Goal: Task Accomplishment & Management: Manage account settings

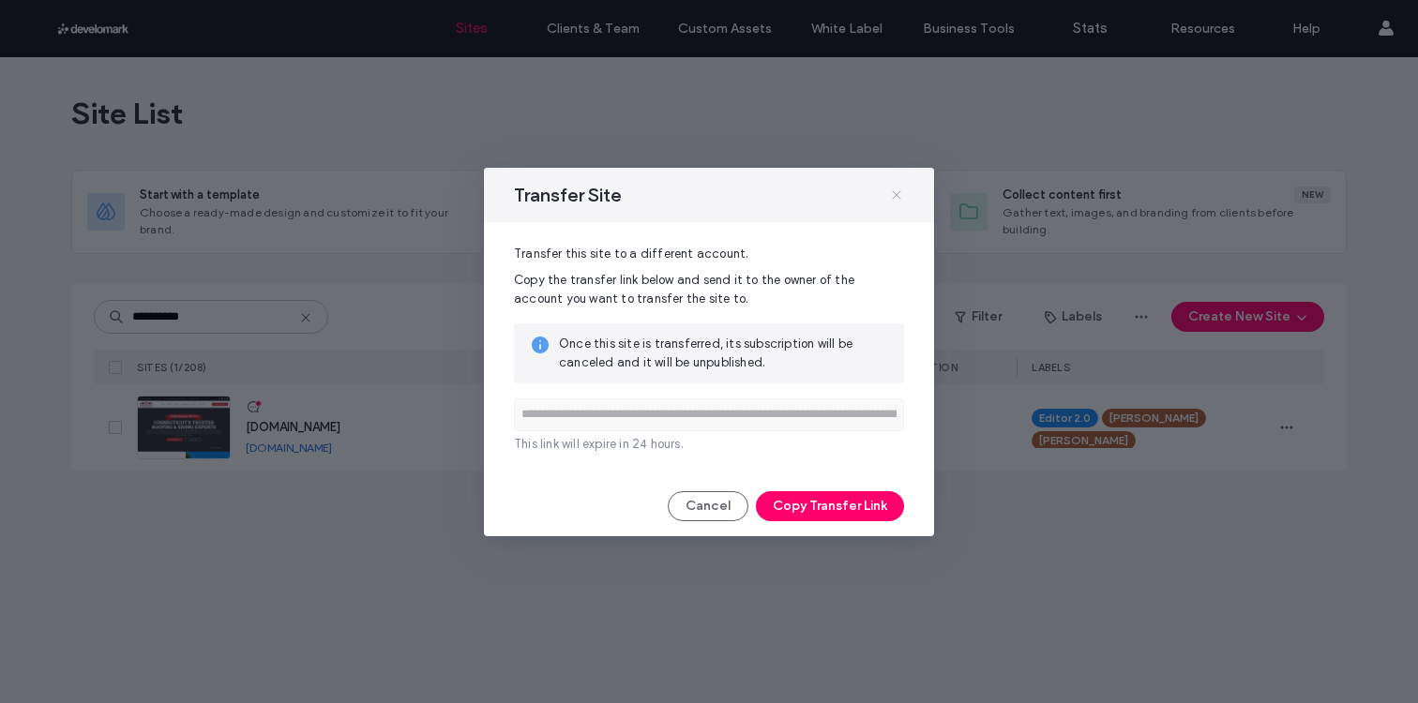
click at [889, 203] on span at bounding box center [896, 195] width 15 height 24
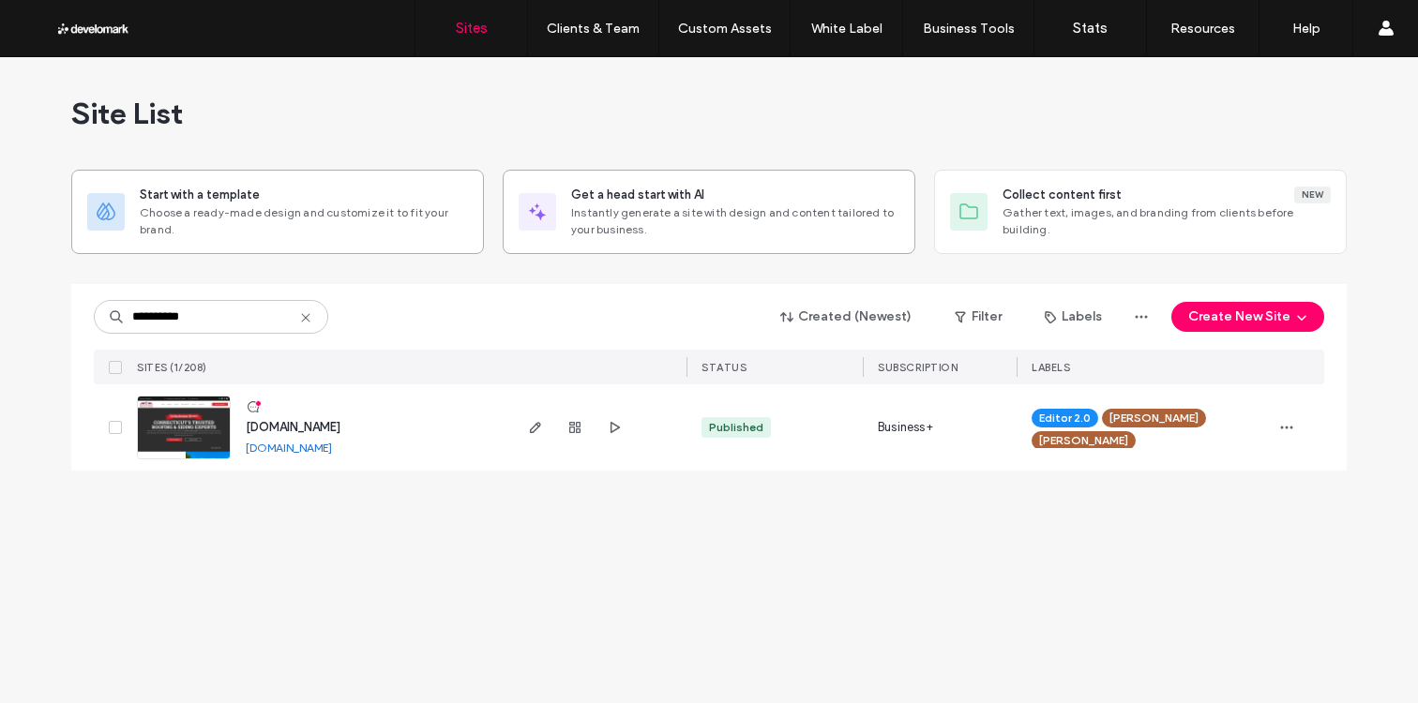
click at [858, 203] on div "Get a head start with AI" at bounding box center [735, 195] width 328 height 19
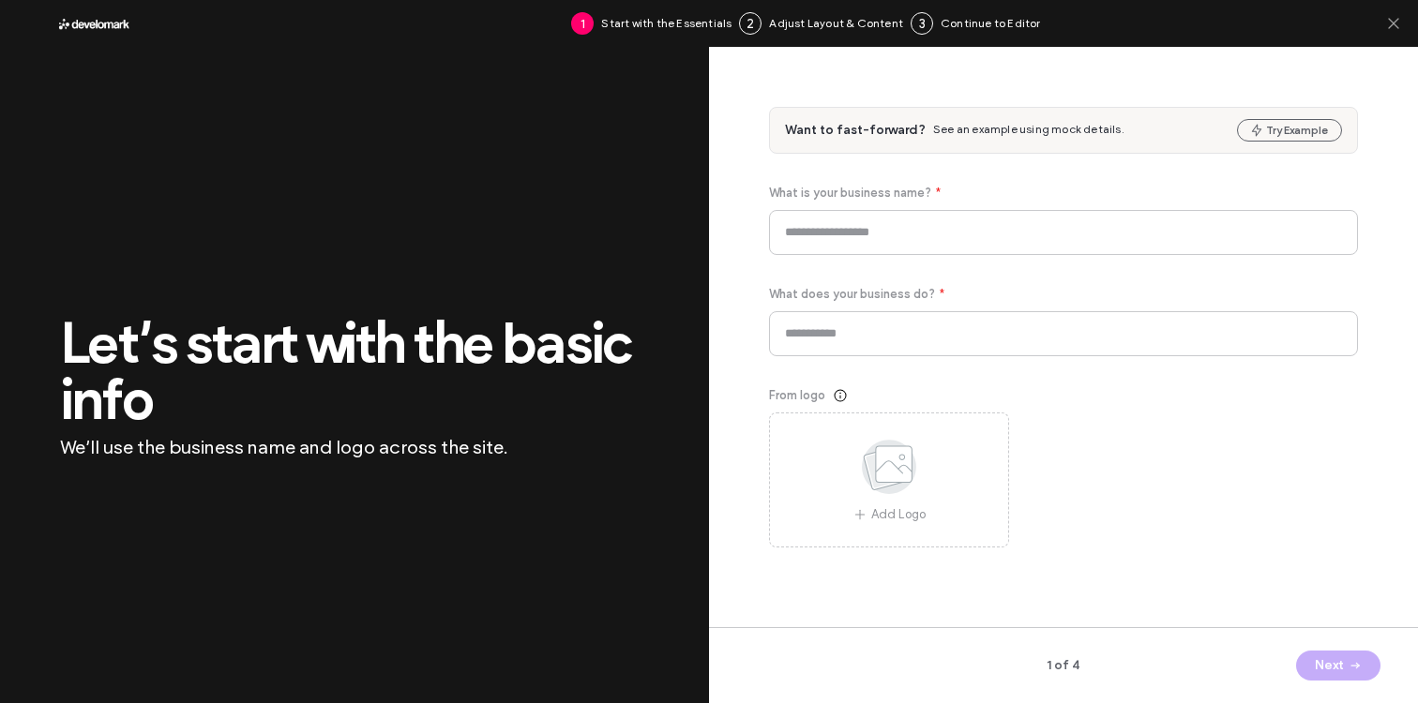
click at [1402, 26] on div "1 Start with the Essentials 2 Adjust Layout & Content 3 Continue to Editor" at bounding box center [709, 23] width 1418 height 47
click at [1395, 23] on icon at bounding box center [1393, 23] width 19 height 19
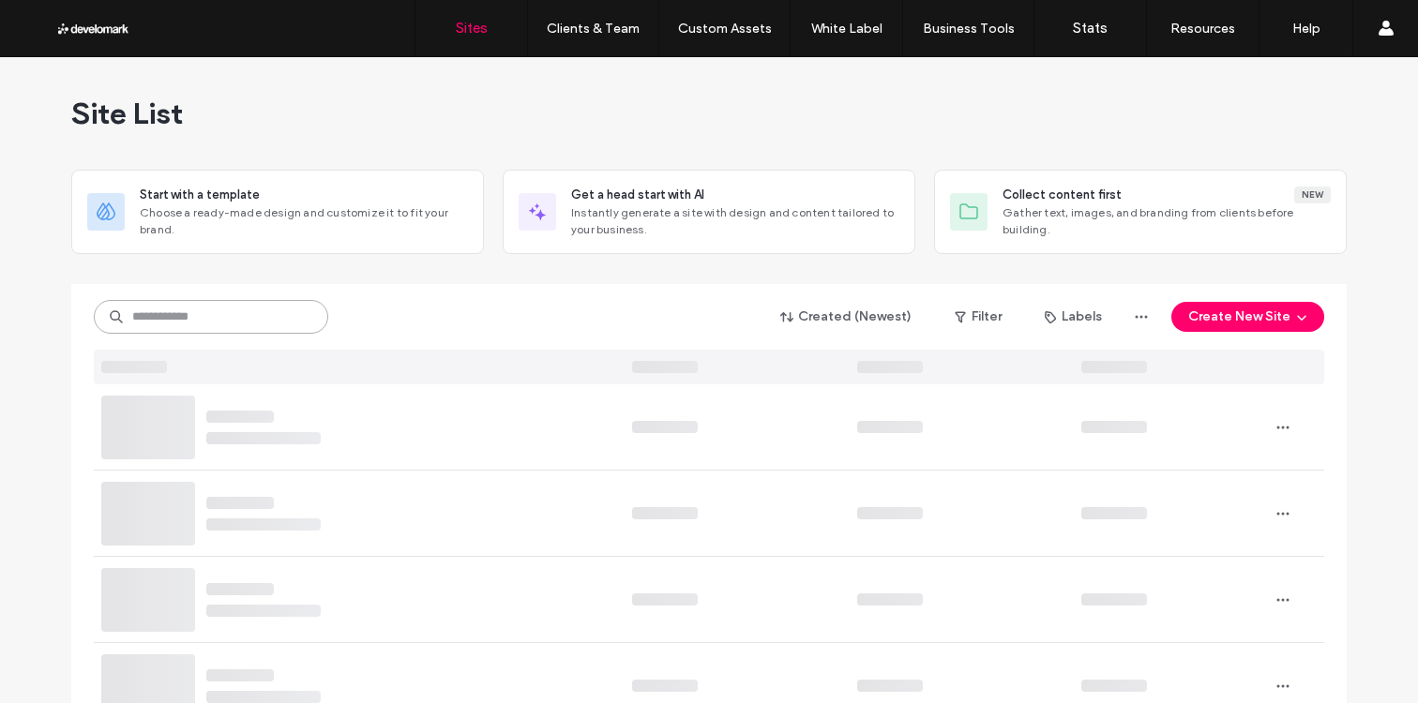
click at [216, 324] on input at bounding box center [211, 317] width 234 height 34
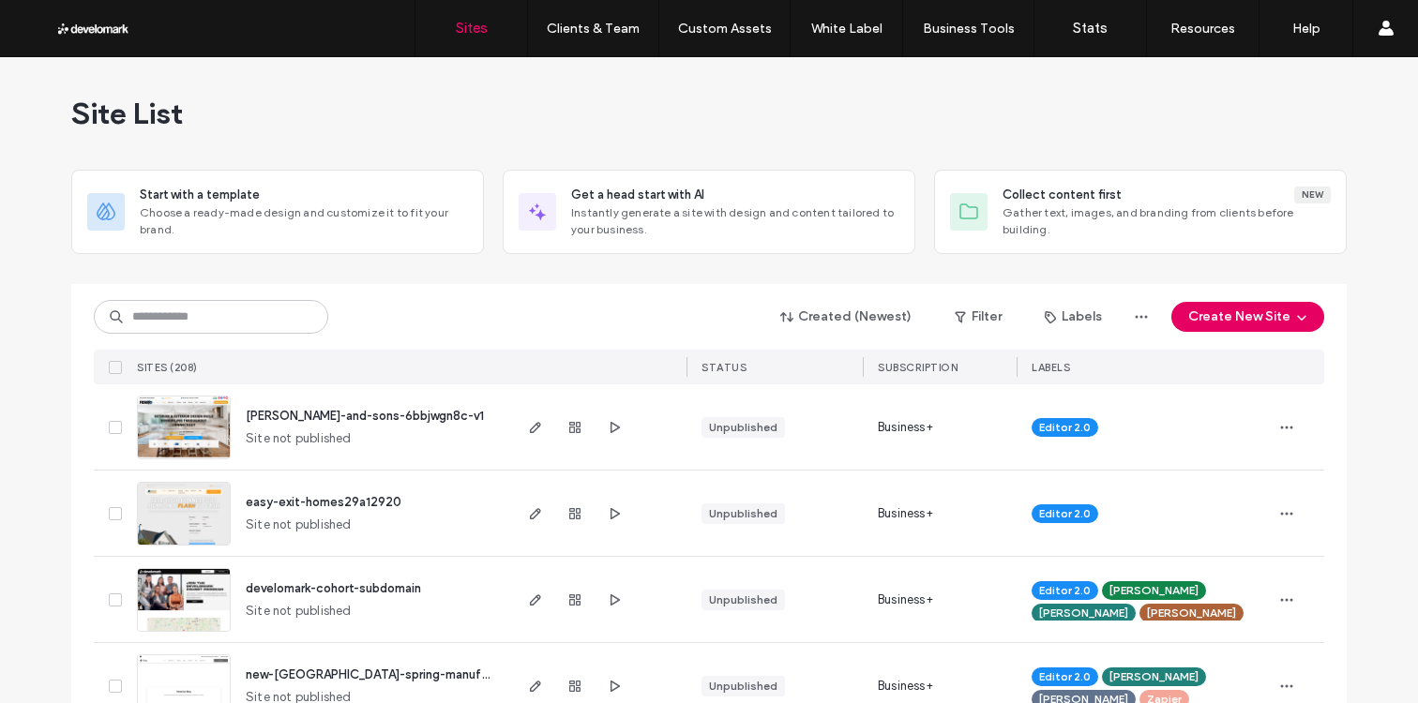
click at [1244, 320] on button "Create New Site" at bounding box center [1247, 317] width 153 height 30
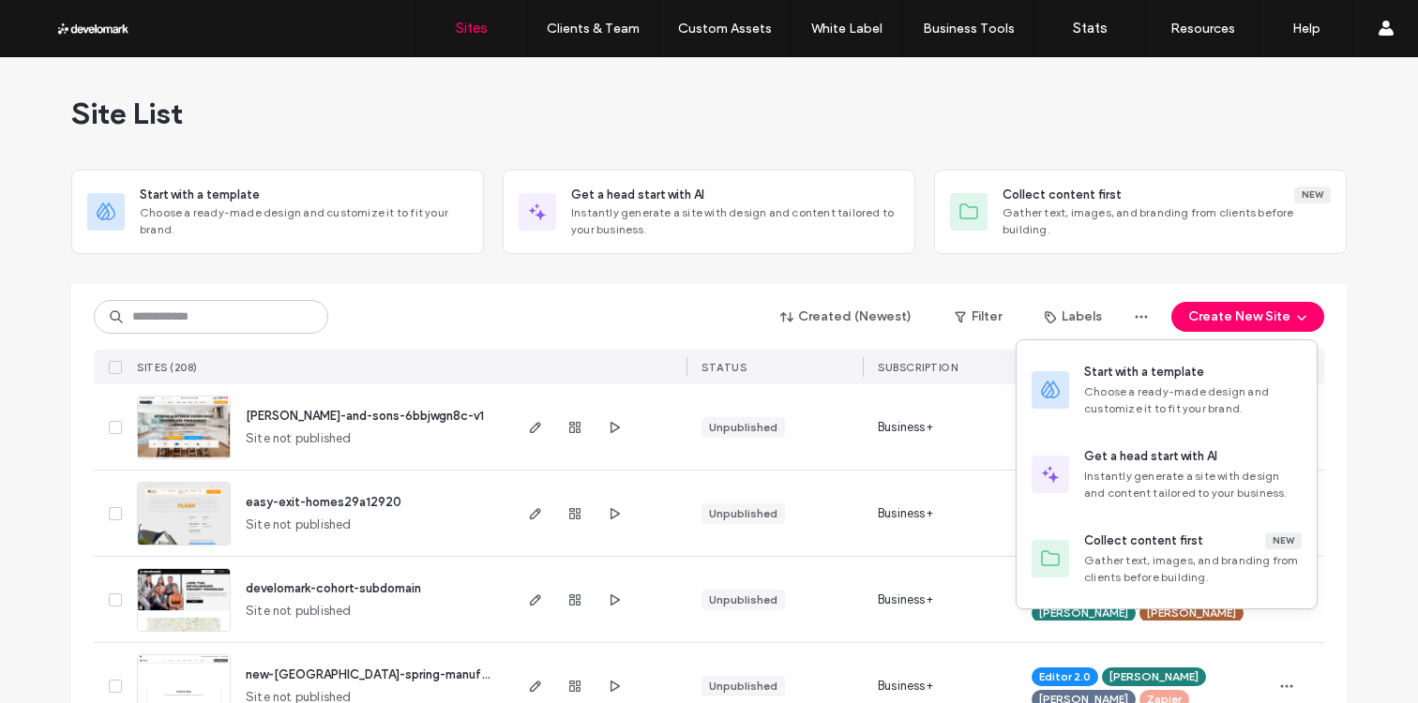
click at [459, 278] on div at bounding box center [708, 276] width 1275 height 15
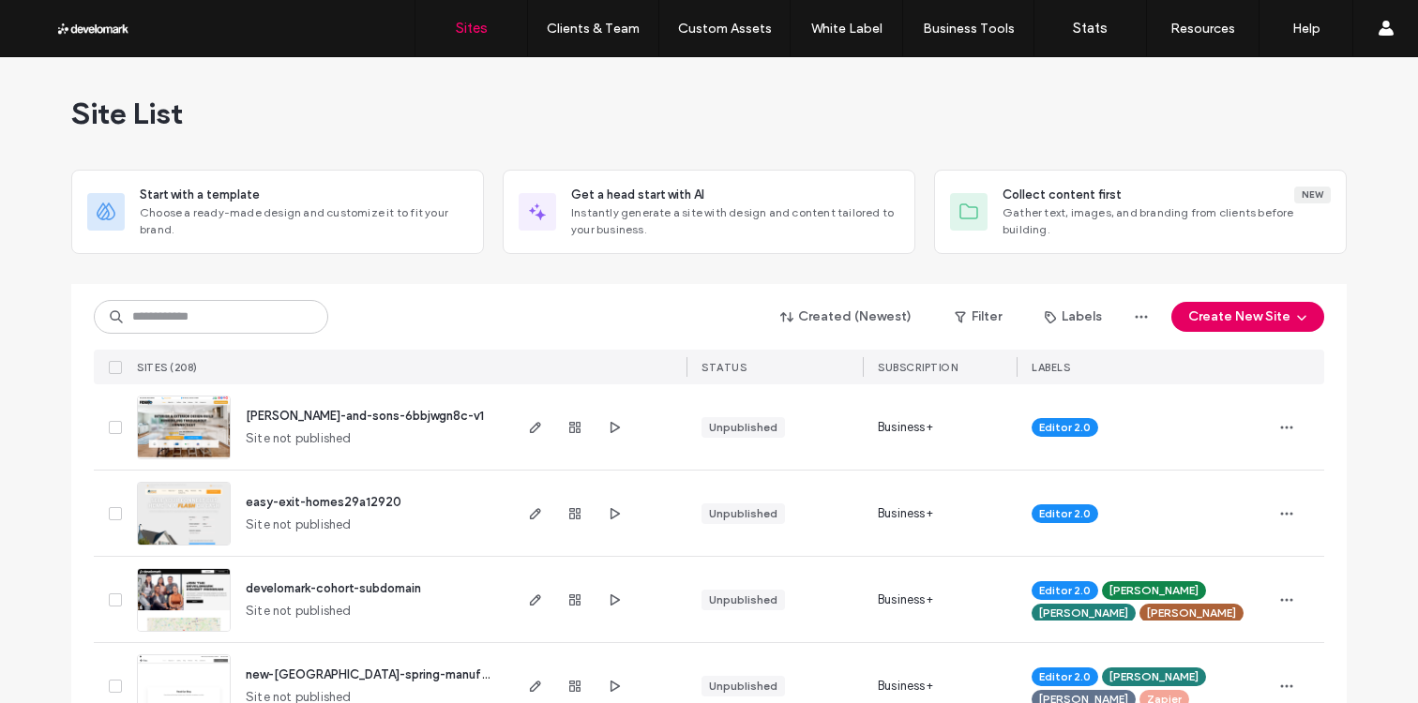
click at [1294, 310] on icon "button" at bounding box center [1301, 316] width 15 height 15
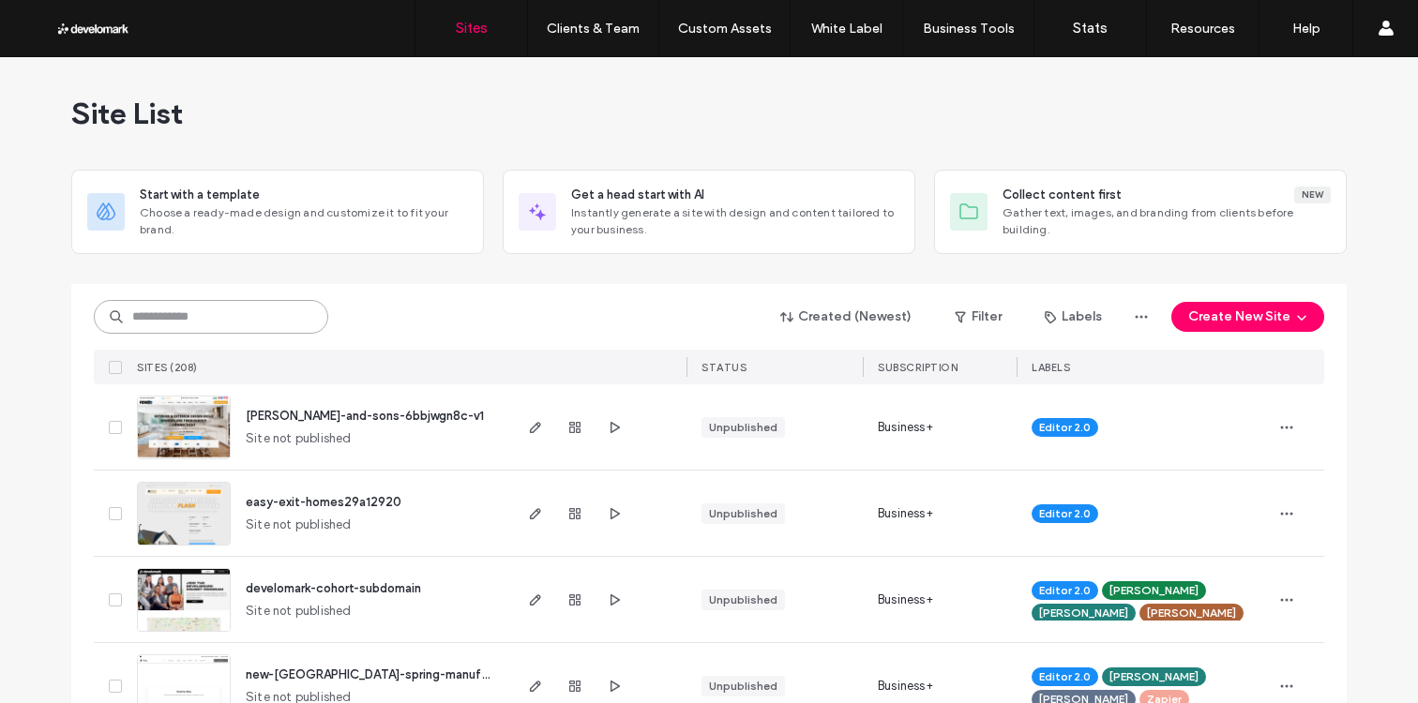
click at [295, 315] on input at bounding box center [211, 317] width 234 height 34
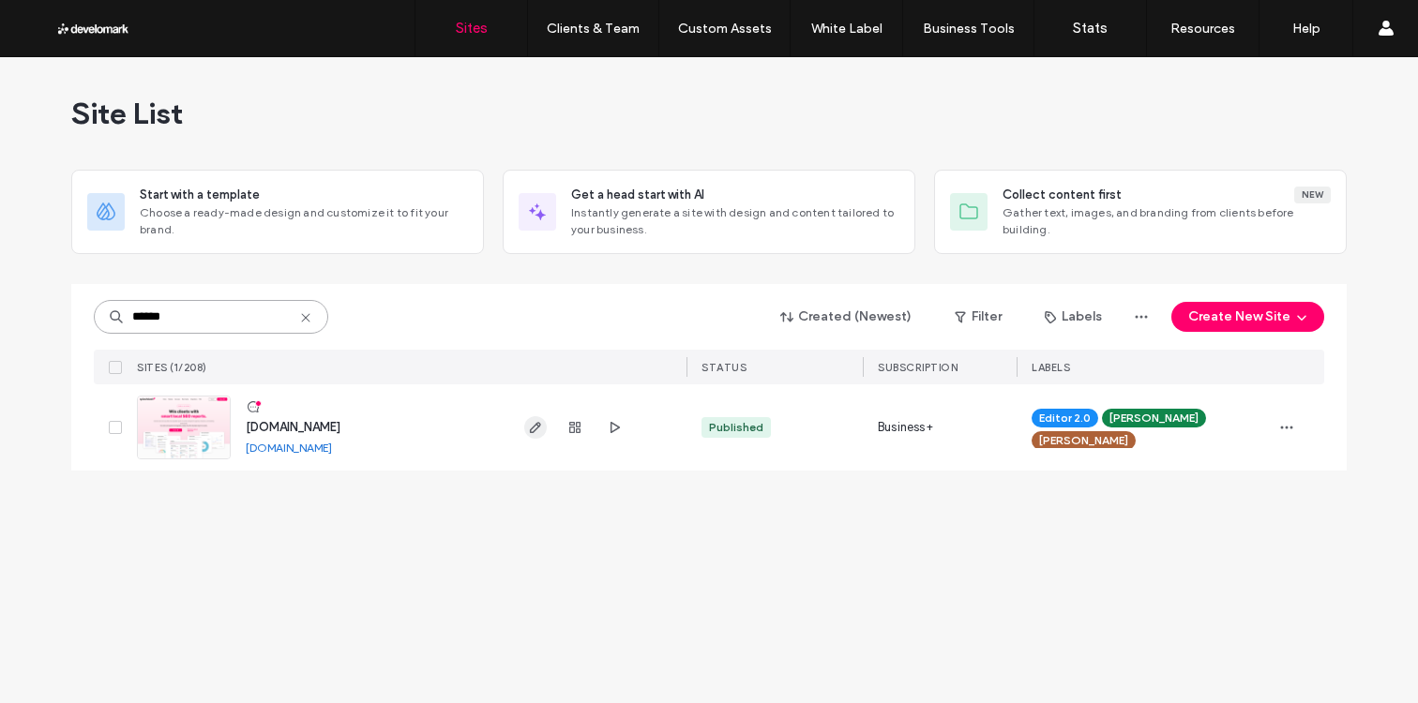
type input "******"
click at [536, 429] on icon "button" at bounding box center [535, 427] width 15 height 15
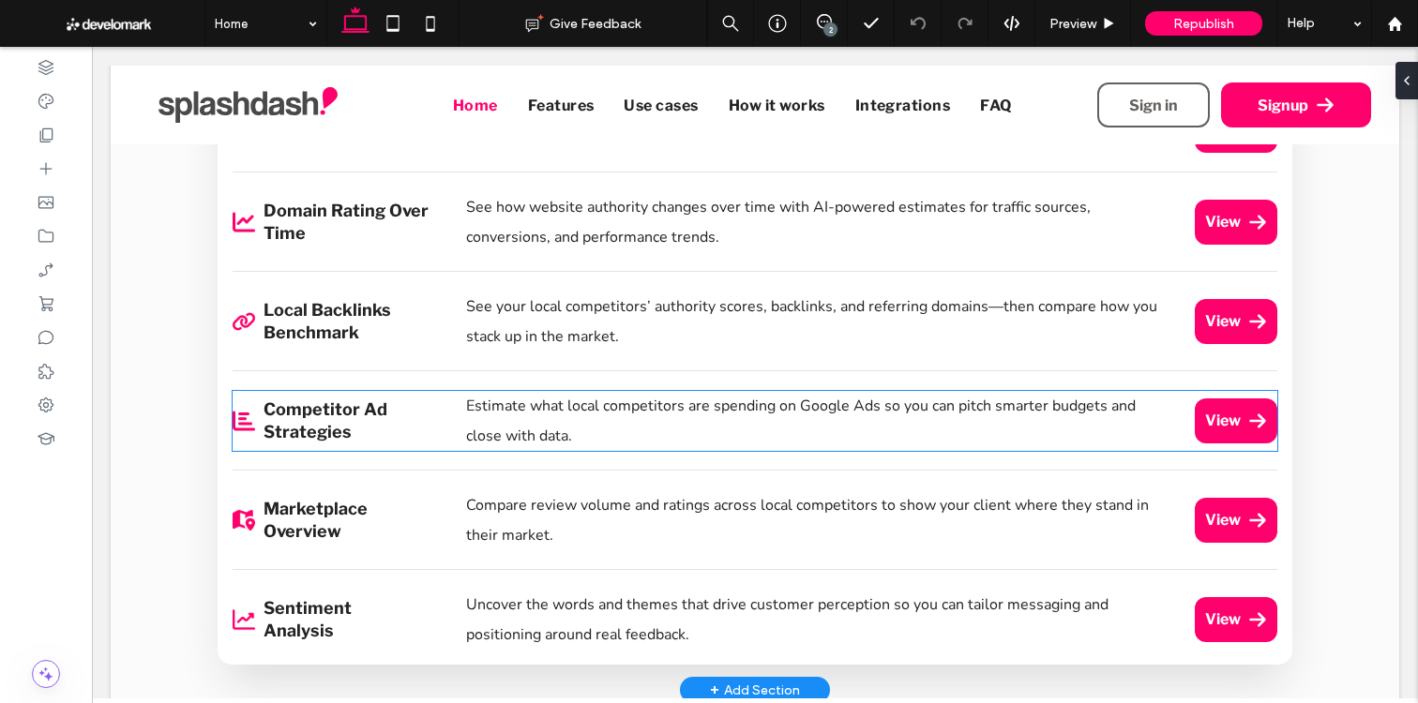
scroll to position [2331, 0]
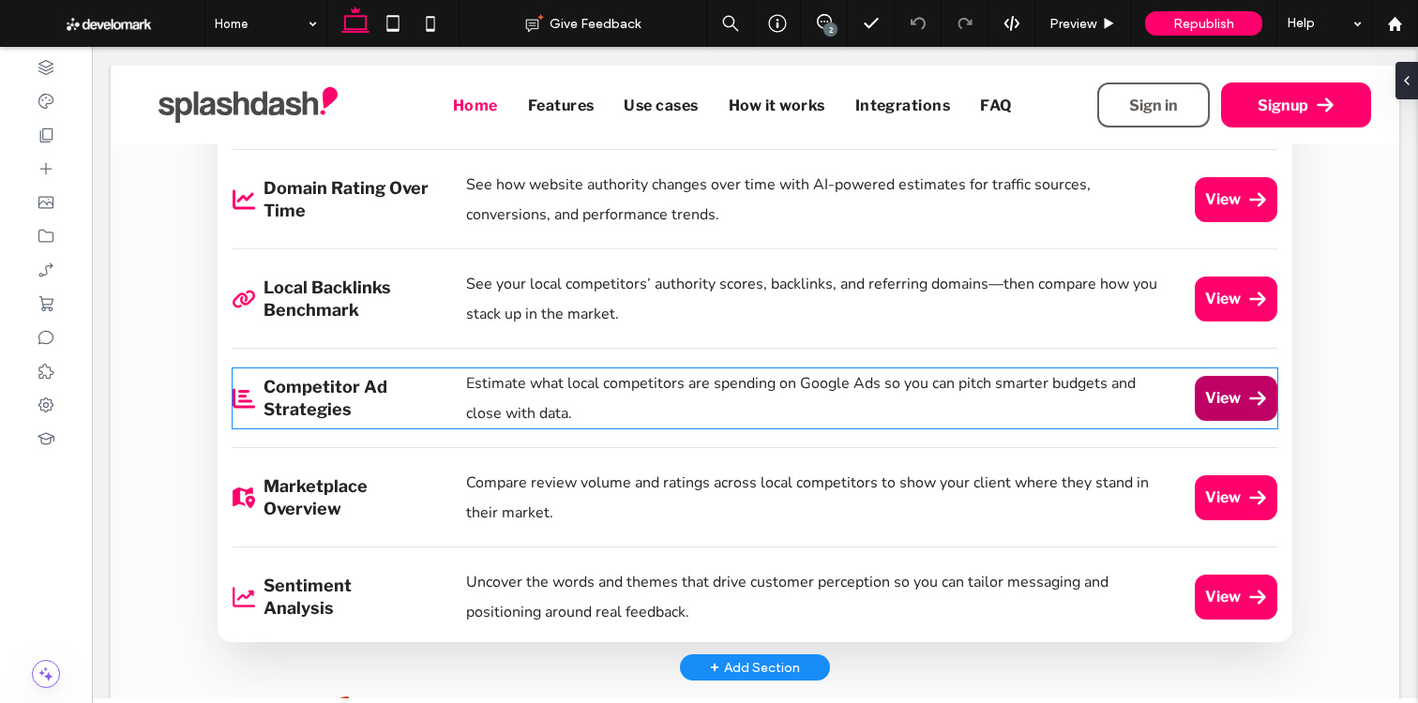
click at [1244, 400] on link "View" at bounding box center [1236, 398] width 82 height 45
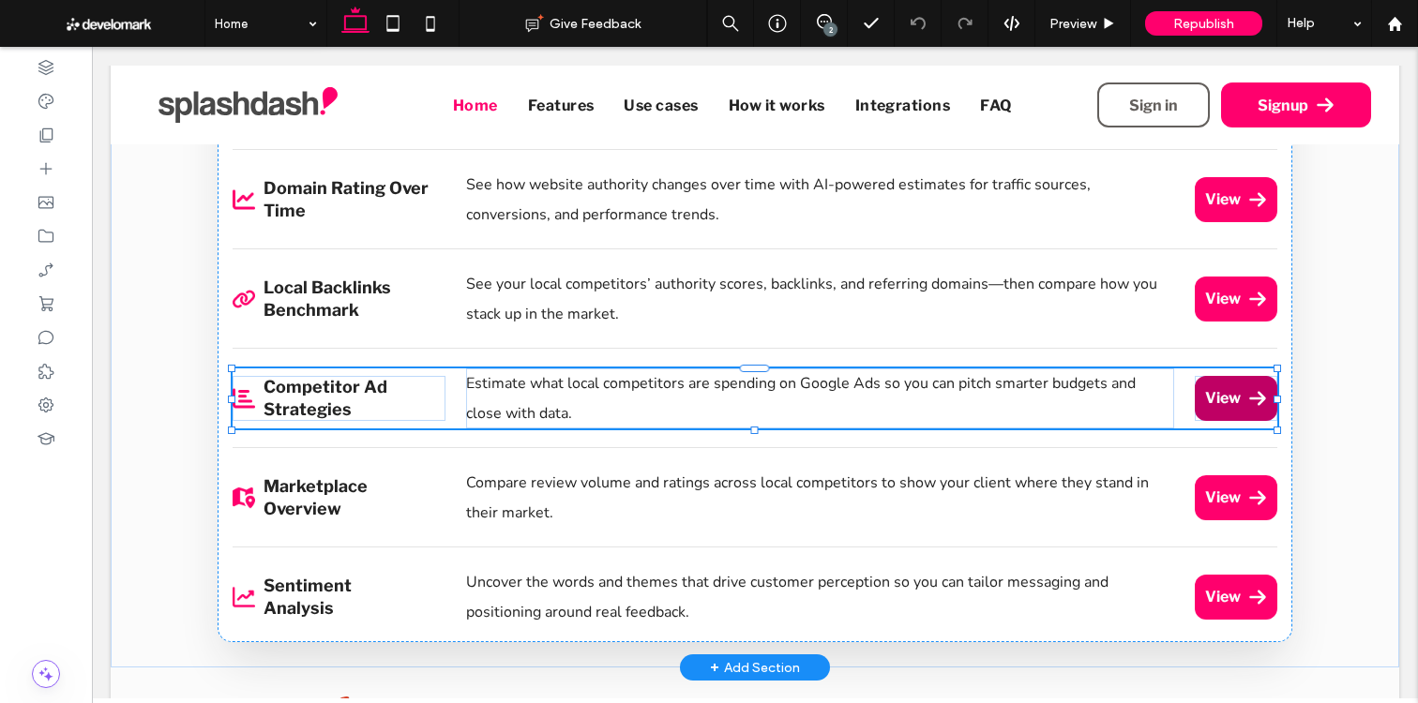
click at [1244, 400] on link "View" at bounding box center [1236, 398] width 82 height 45
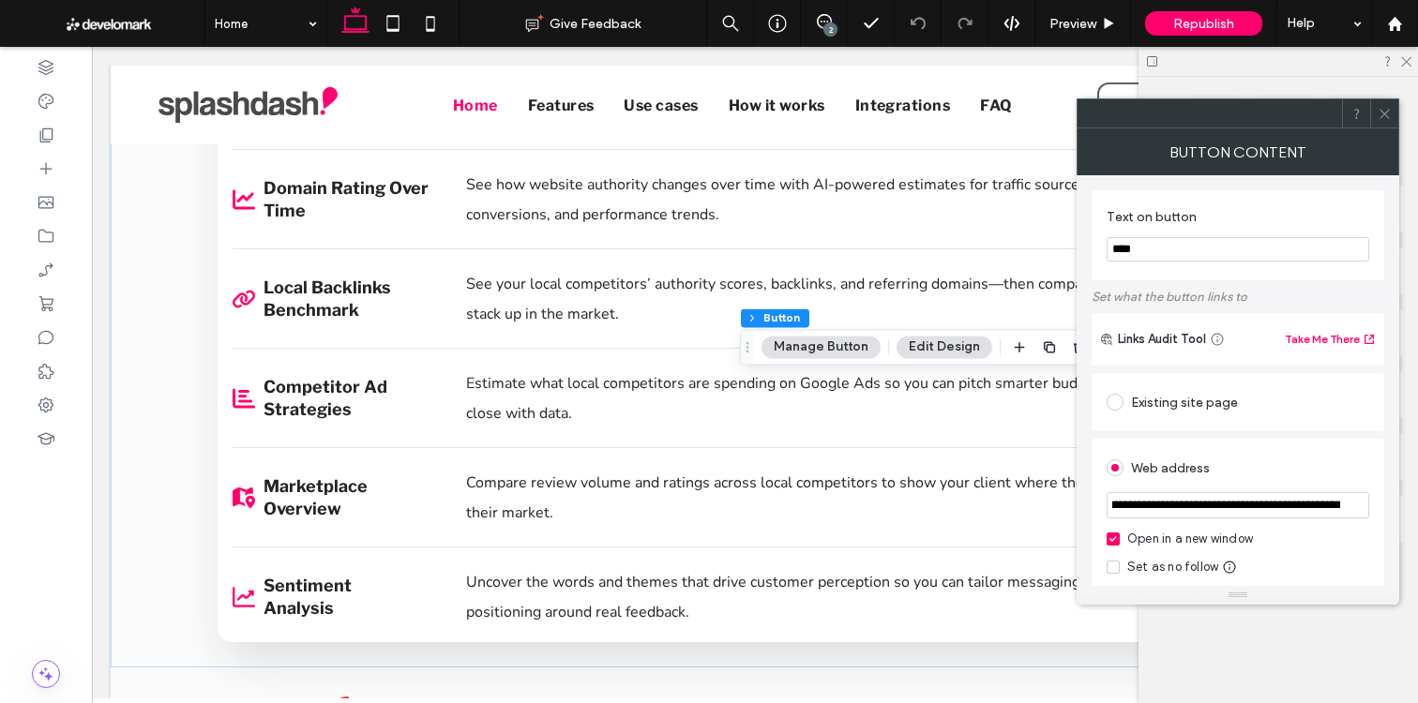
scroll to position [0, 225]
click at [1241, 507] on input "**********" at bounding box center [1238, 505] width 263 height 26
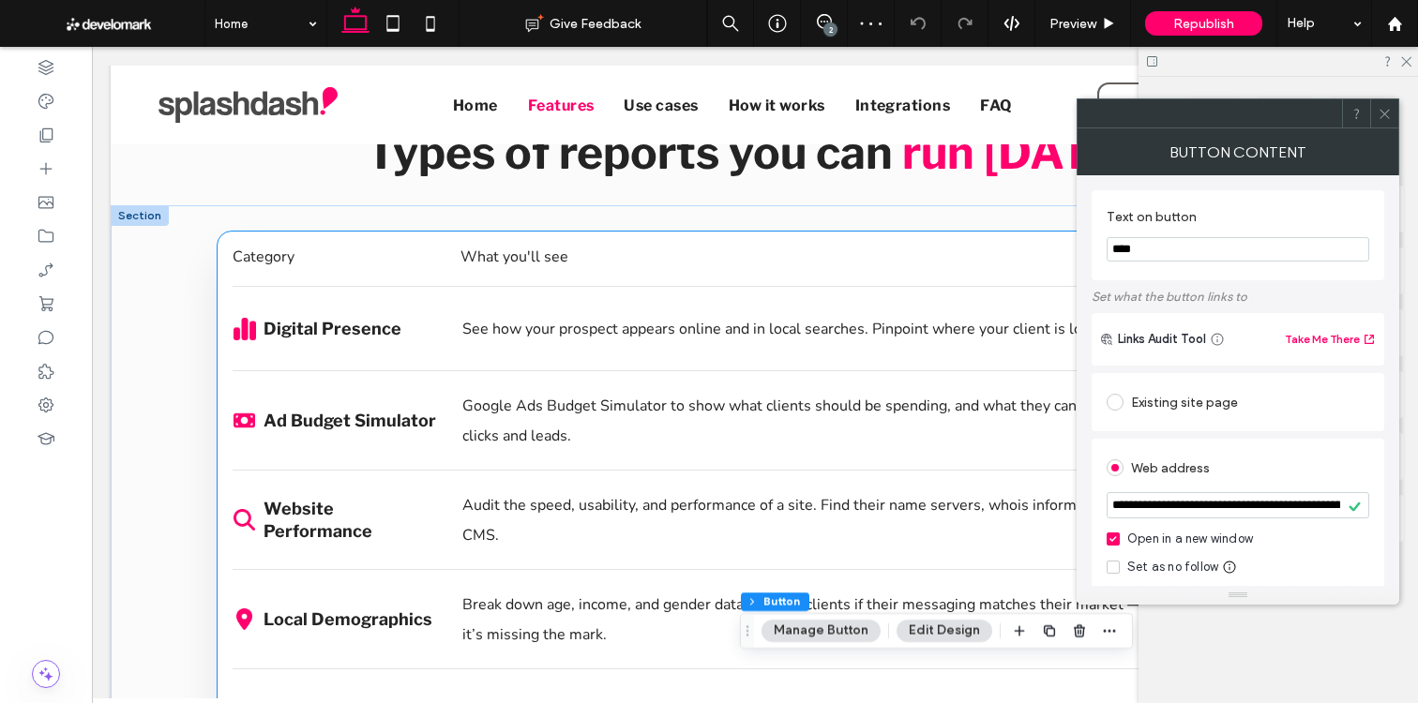
scroll to position [919, 0]
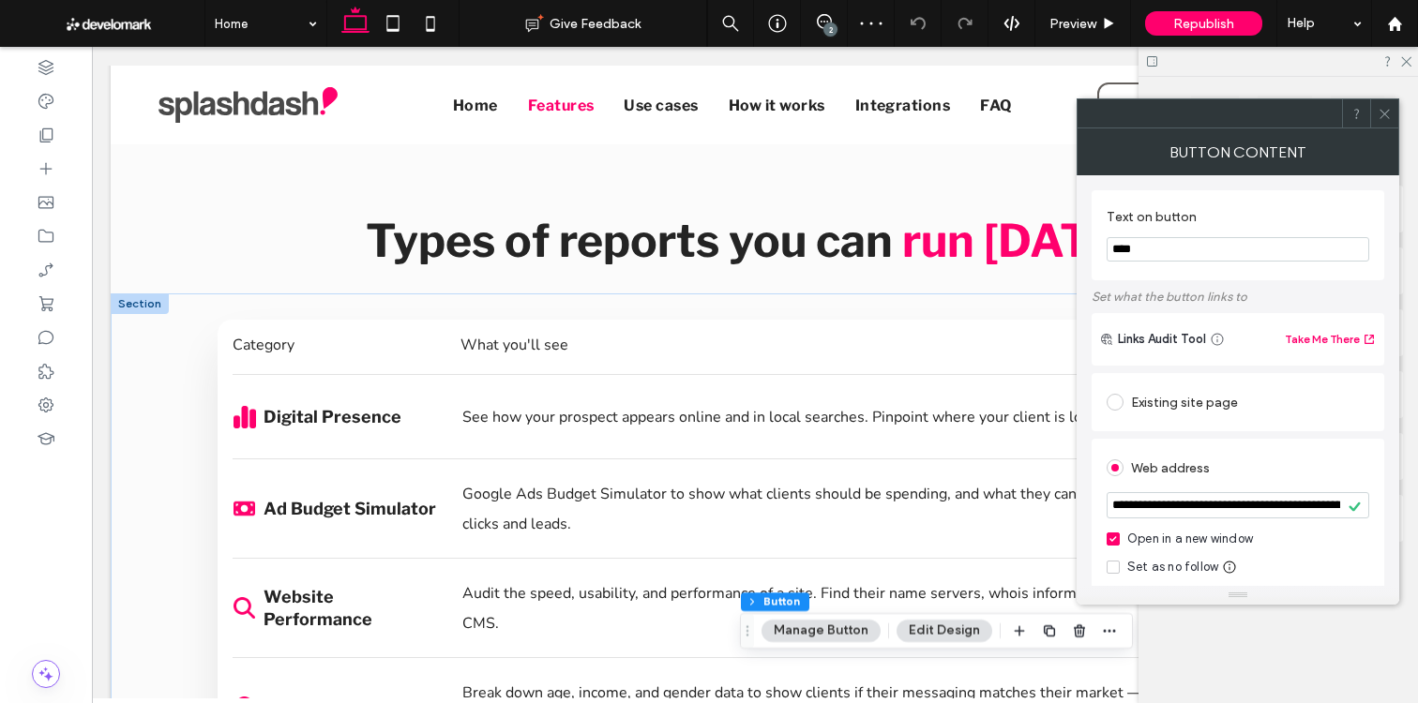
click at [1383, 107] on icon at bounding box center [1385, 114] width 14 height 14
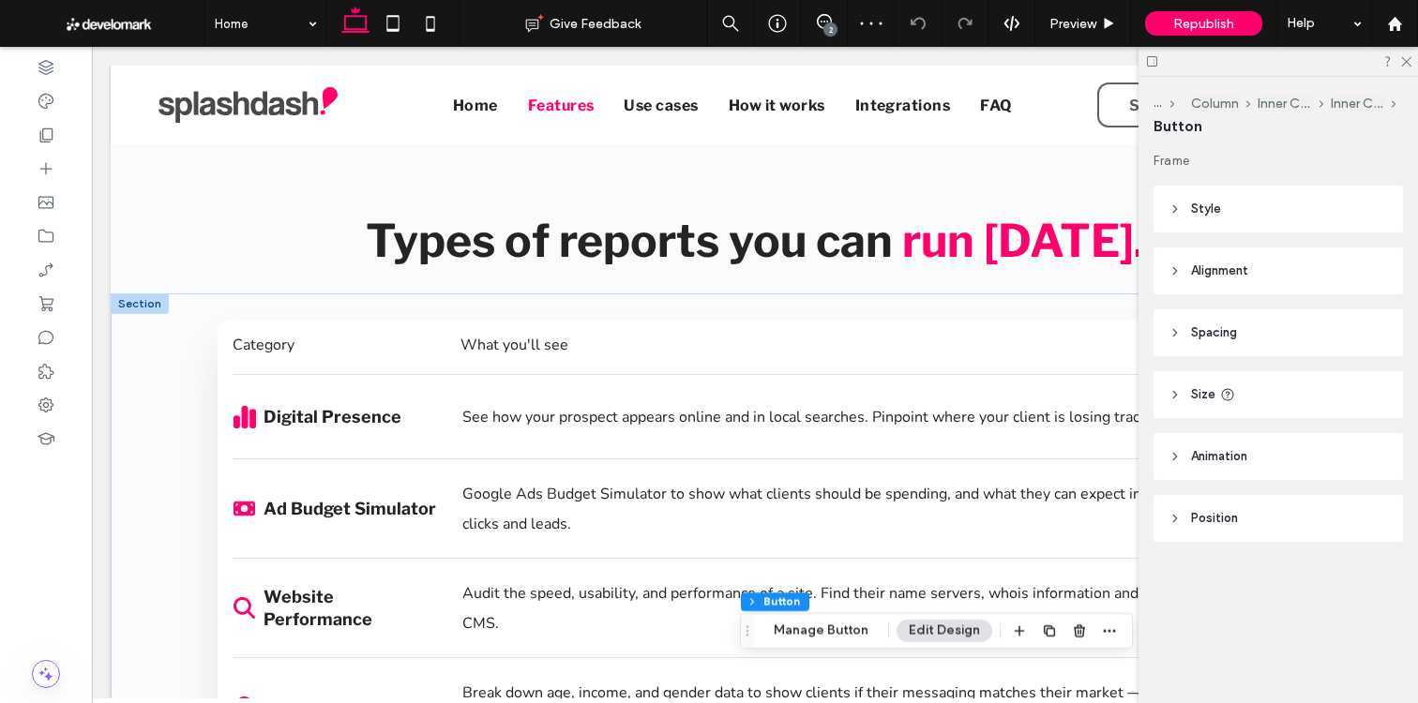
drag, startPoint x: 820, startPoint y: 23, endPoint x: 820, endPoint y: 38, distance: 15.0
click at [821, 22] on icon at bounding box center [824, 21] width 15 height 15
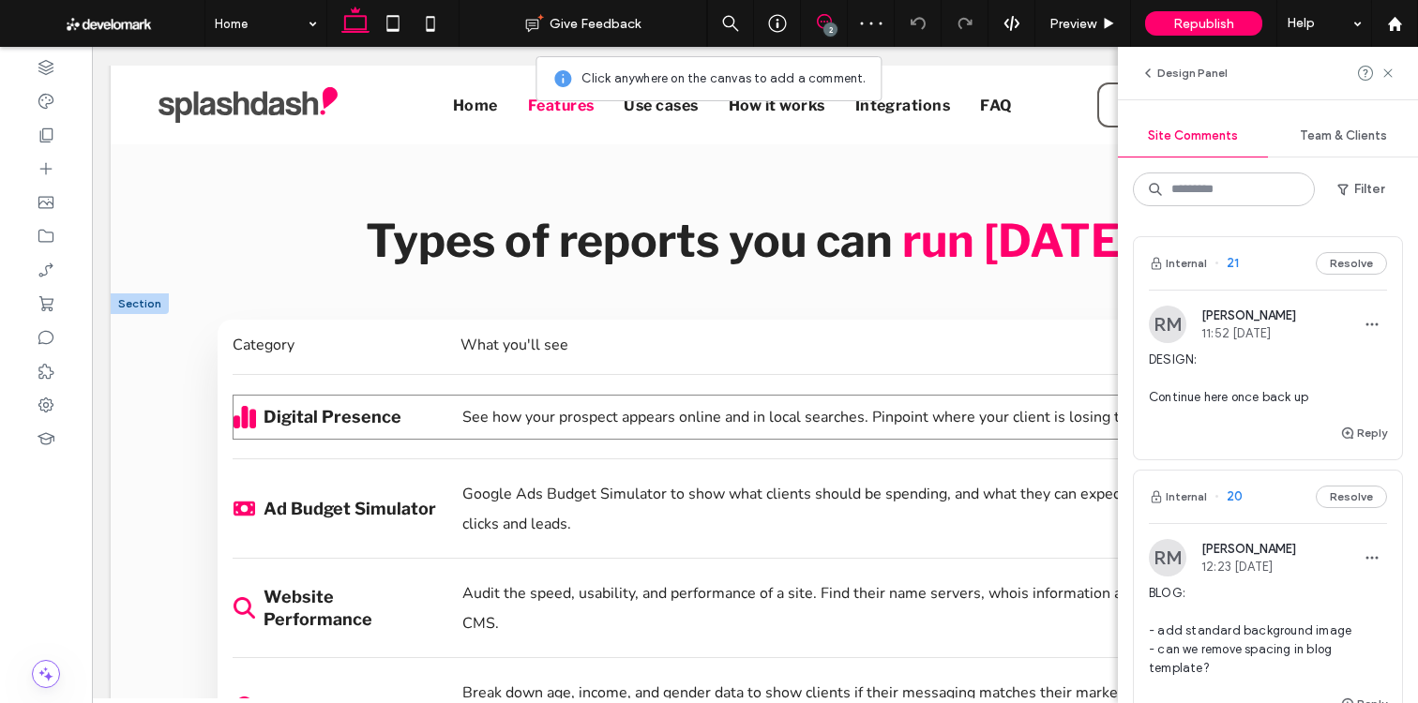
click at [361, 400] on div "Digital Presence See how your prospect appears online and in local searches. Pi…" at bounding box center [755, 417] width 1044 height 45
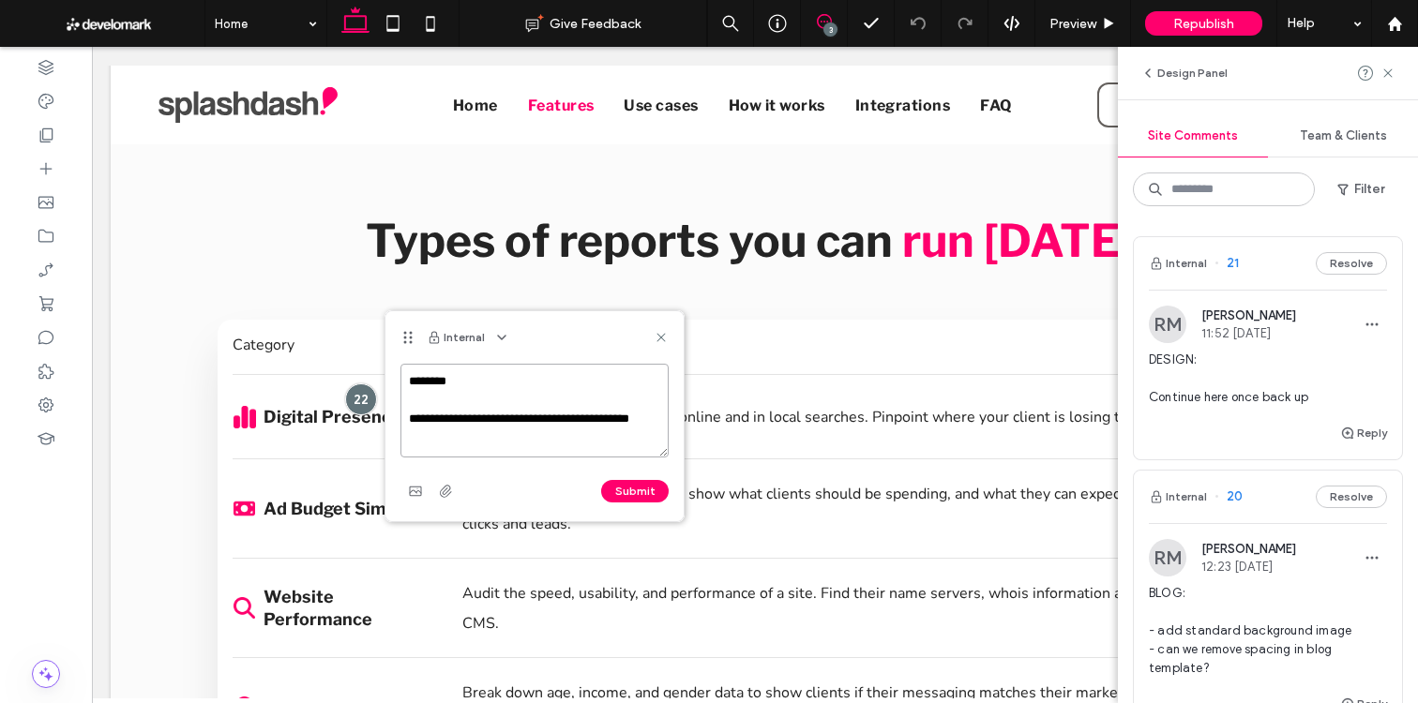
paste textarea "**********"
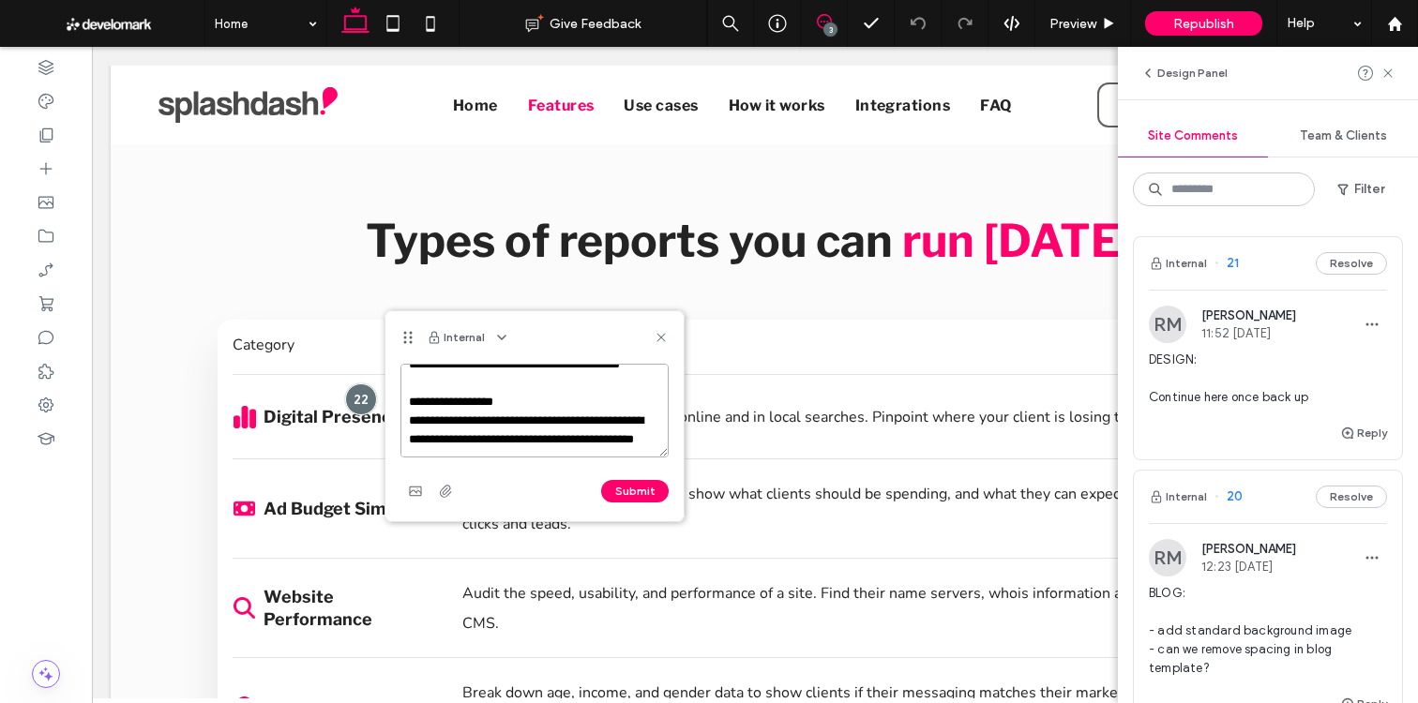
type textarea "**********"
click at [606, 476] on div "Submit" at bounding box center [534, 491] width 268 height 30
click at [636, 494] on button "Submit" at bounding box center [635, 491] width 68 height 23
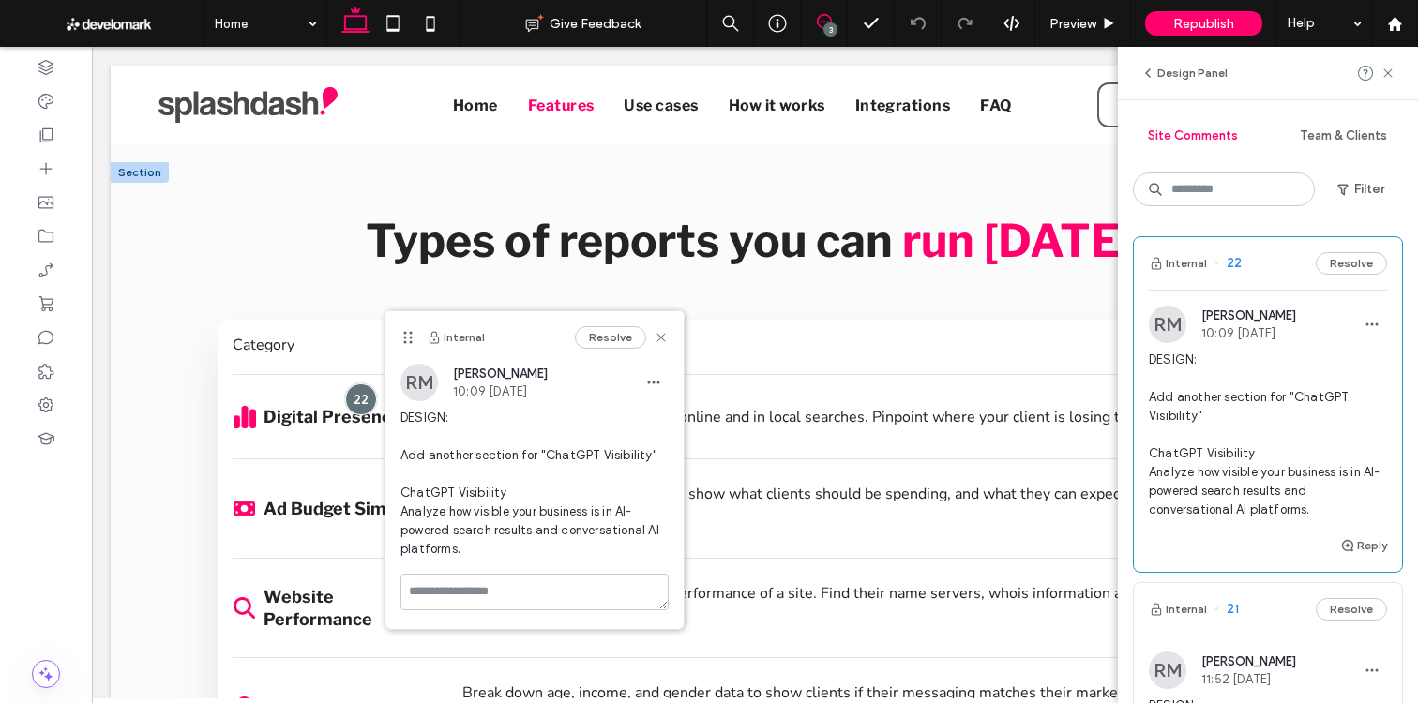
scroll to position [0, 0]
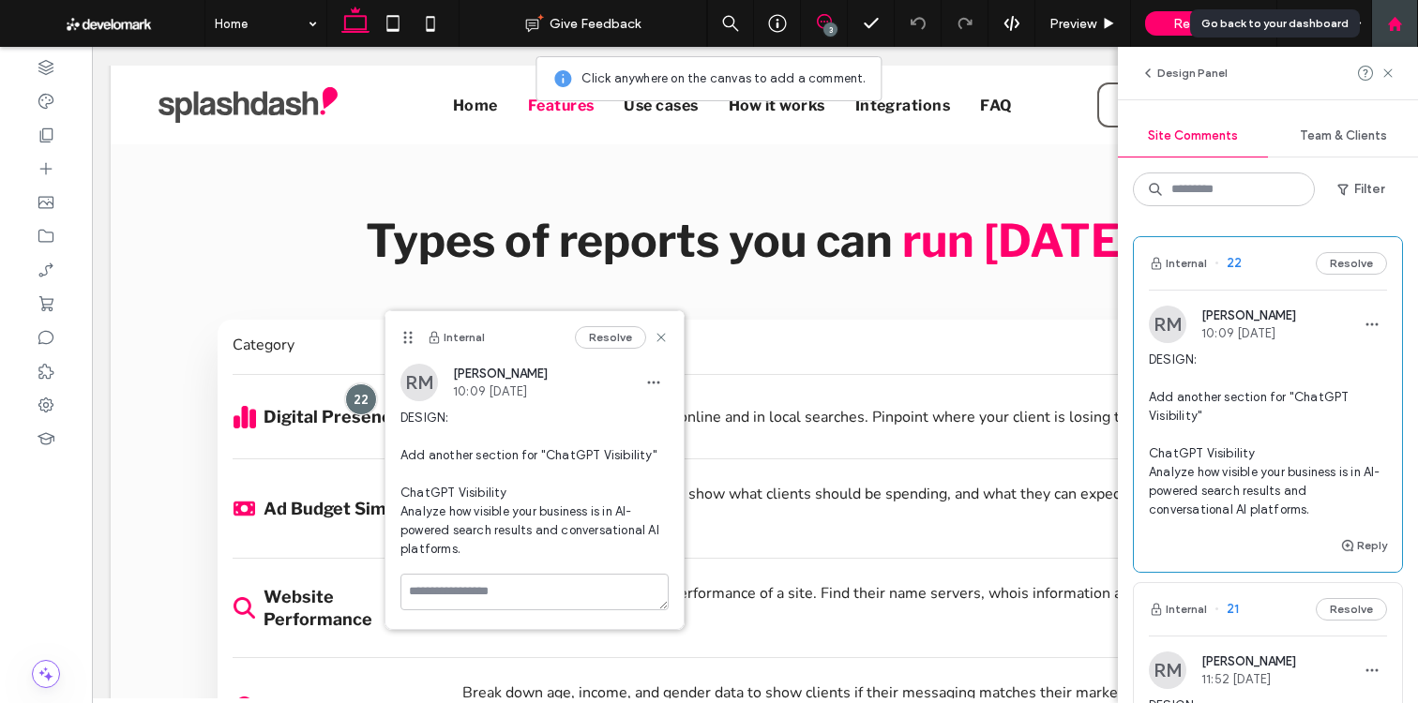
click at [1394, 19] on use at bounding box center [1394, 23] width 14 height 14
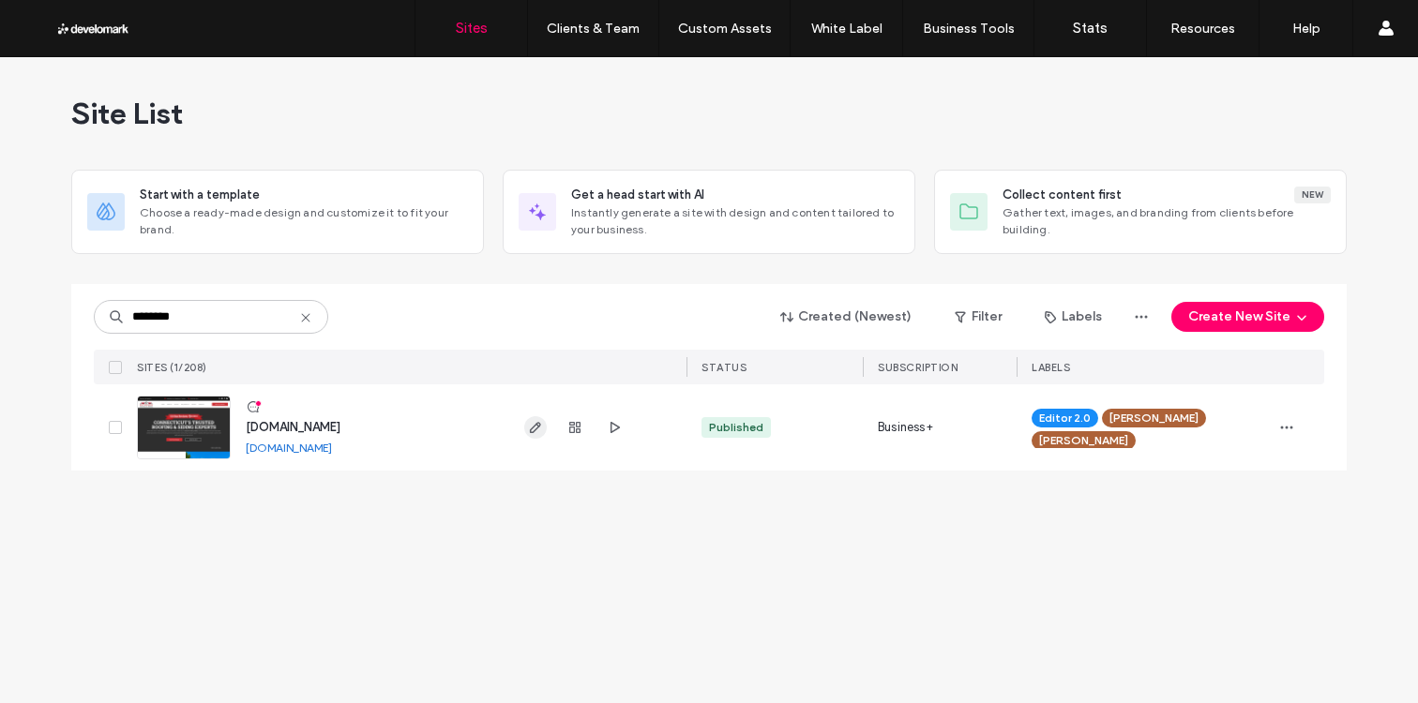
type input "********"
click at [536, 425] on use "button" at bounding box center [535, 427] width 11 height 11
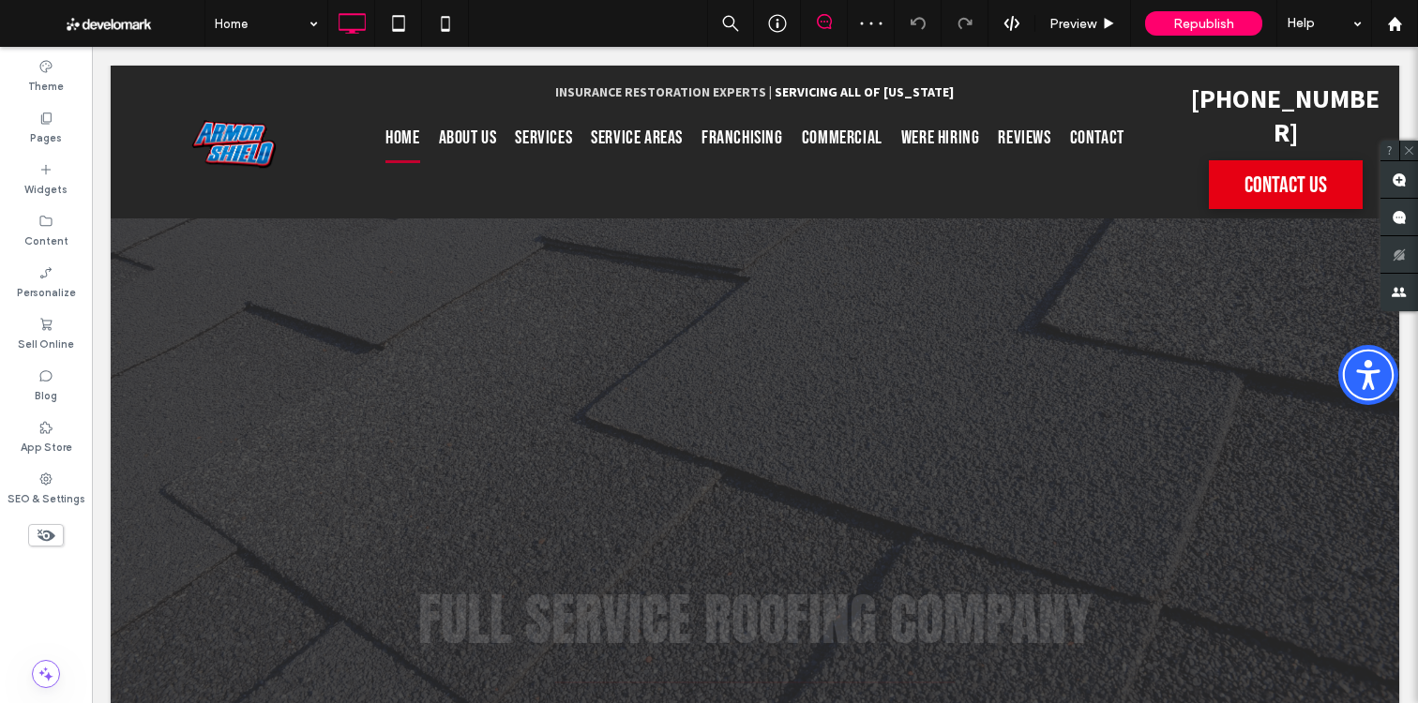
scroll to position [1150, 0]
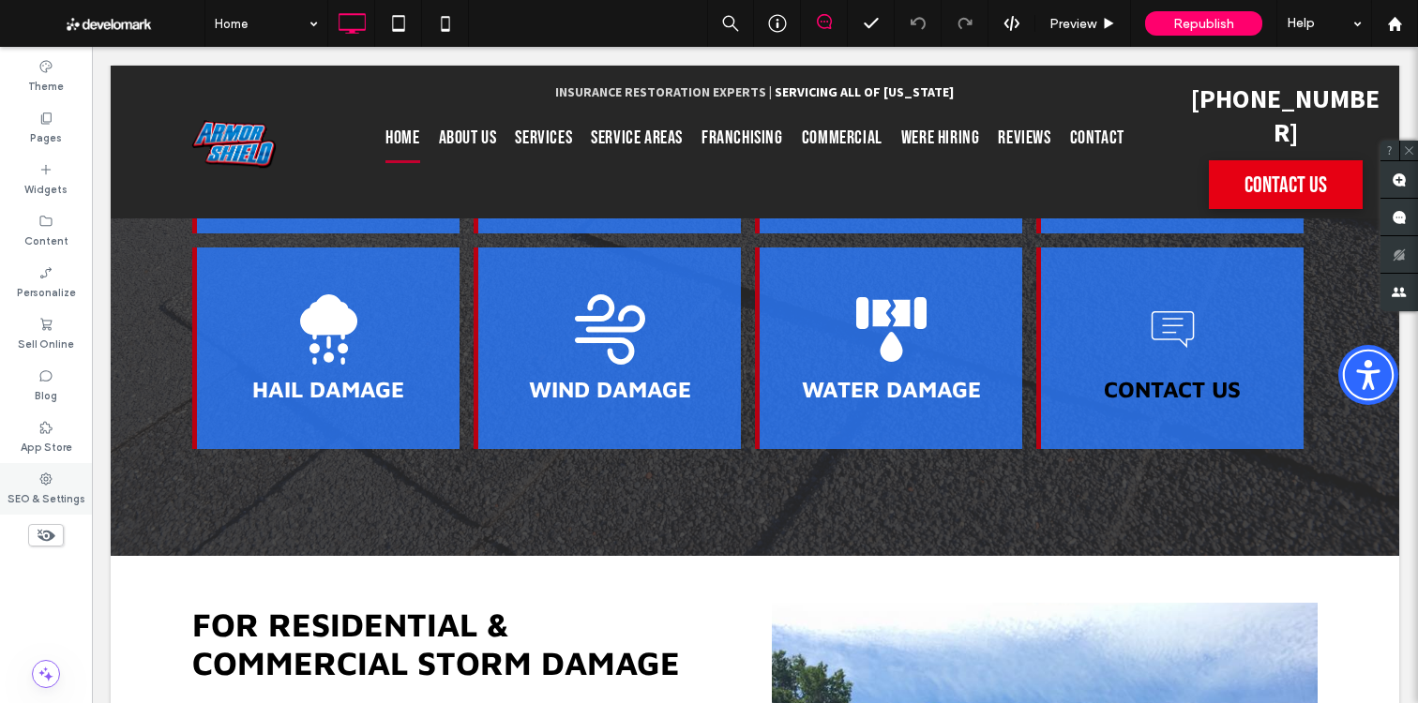
click at [45, 491] on label "SEO & Settings" at bounding box center [47, 497] width 78 height 21
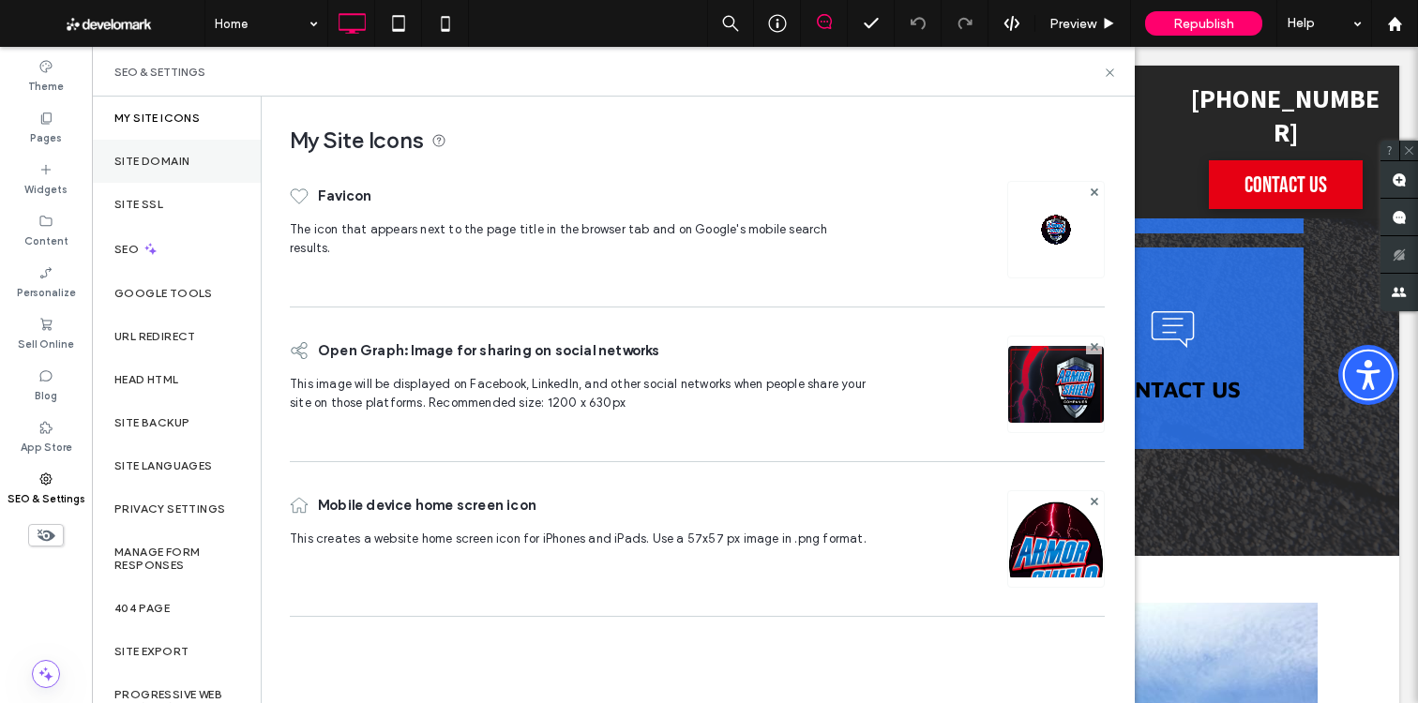
click at [190, 147] on div "Site Domain" at bounding box center [176, 161] width 169 height 43
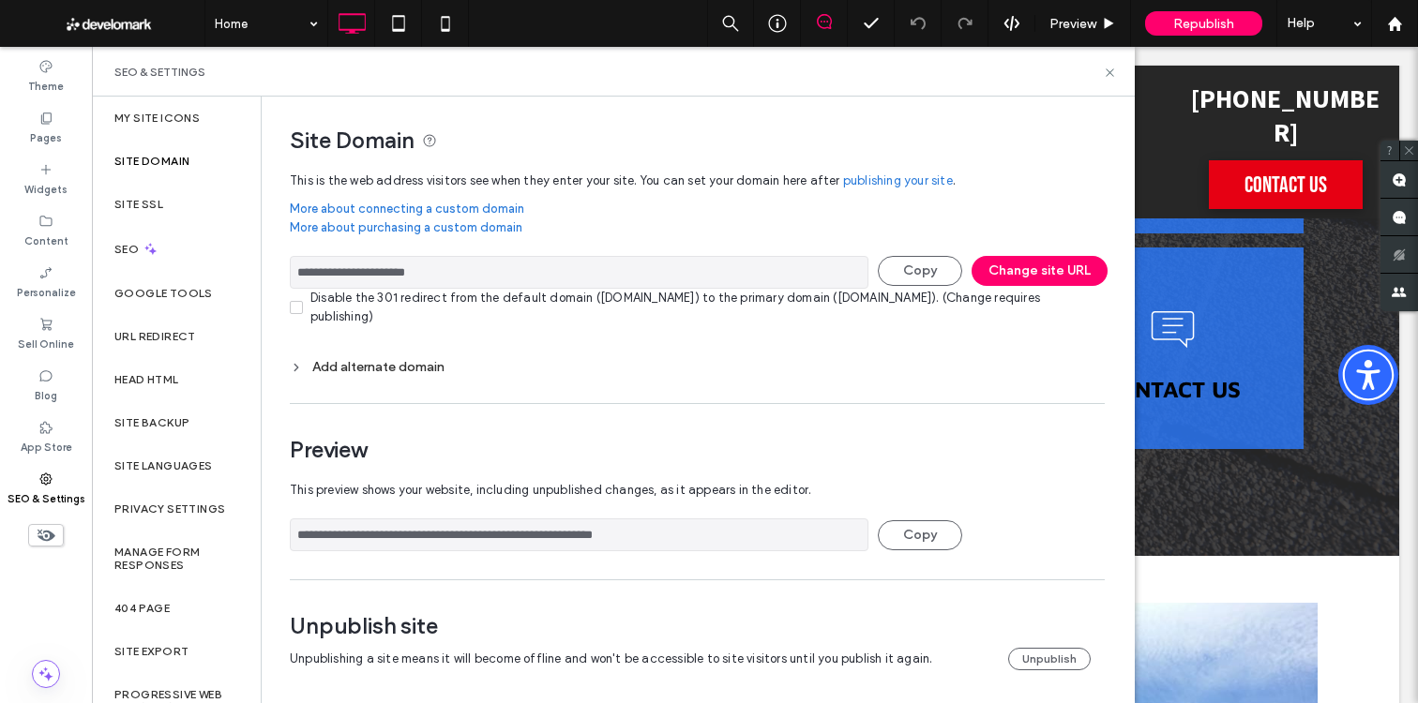
scroll to position [7, 0]
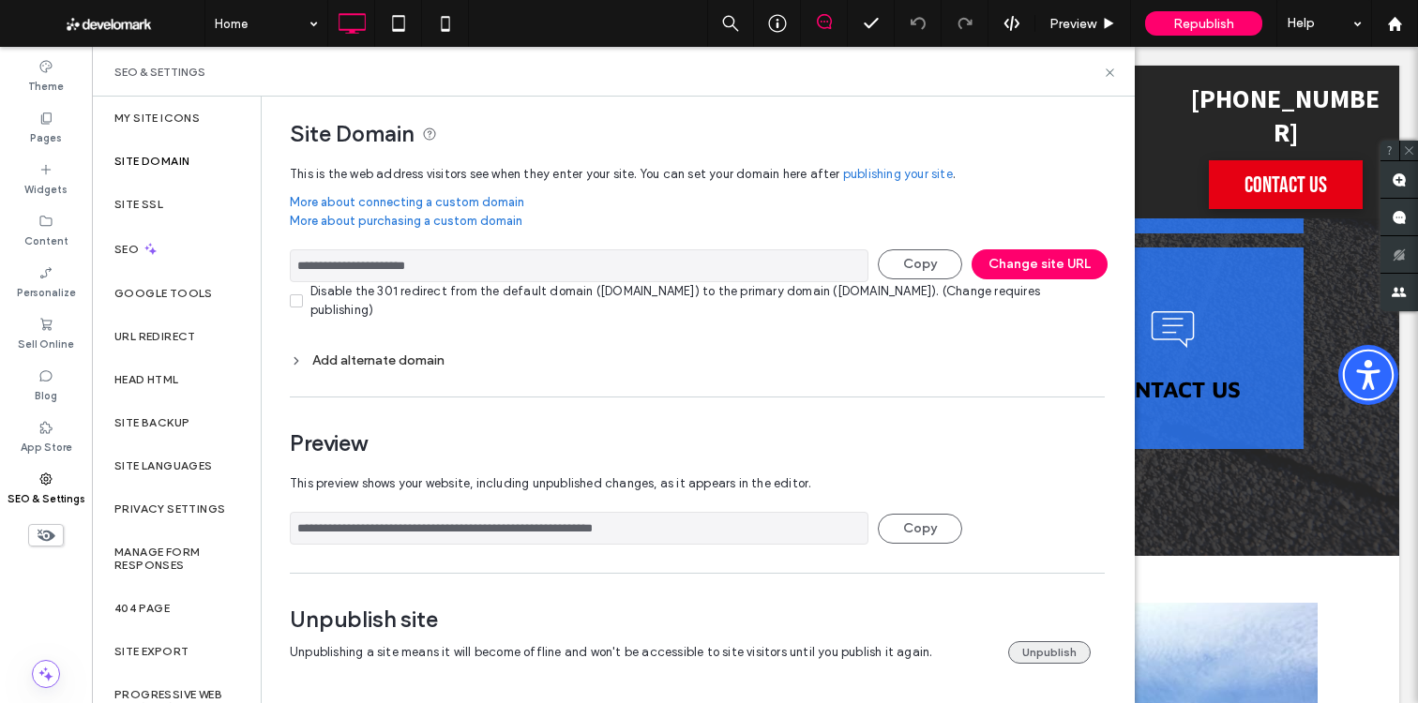
click at [1020, 655] on button "Unpublish" at bounding box center [1049, 652] width 83 height 23
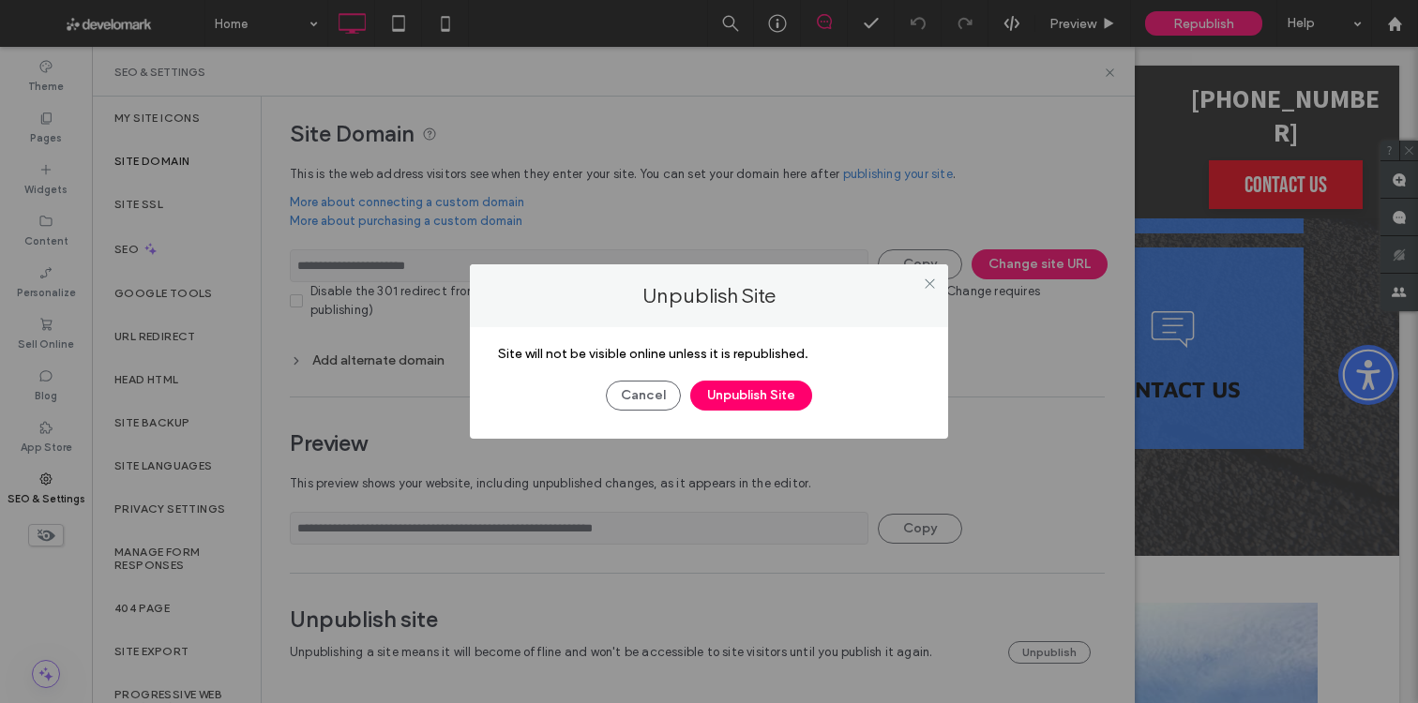
drag, startPoint x: 750, startPoint y: 398, endPoint x: 1049, endPoint y: 215, distance: 350.6
click at [752, 398] on button "Unpublish Site" at bounding box center [751, 396] width 122 height 30
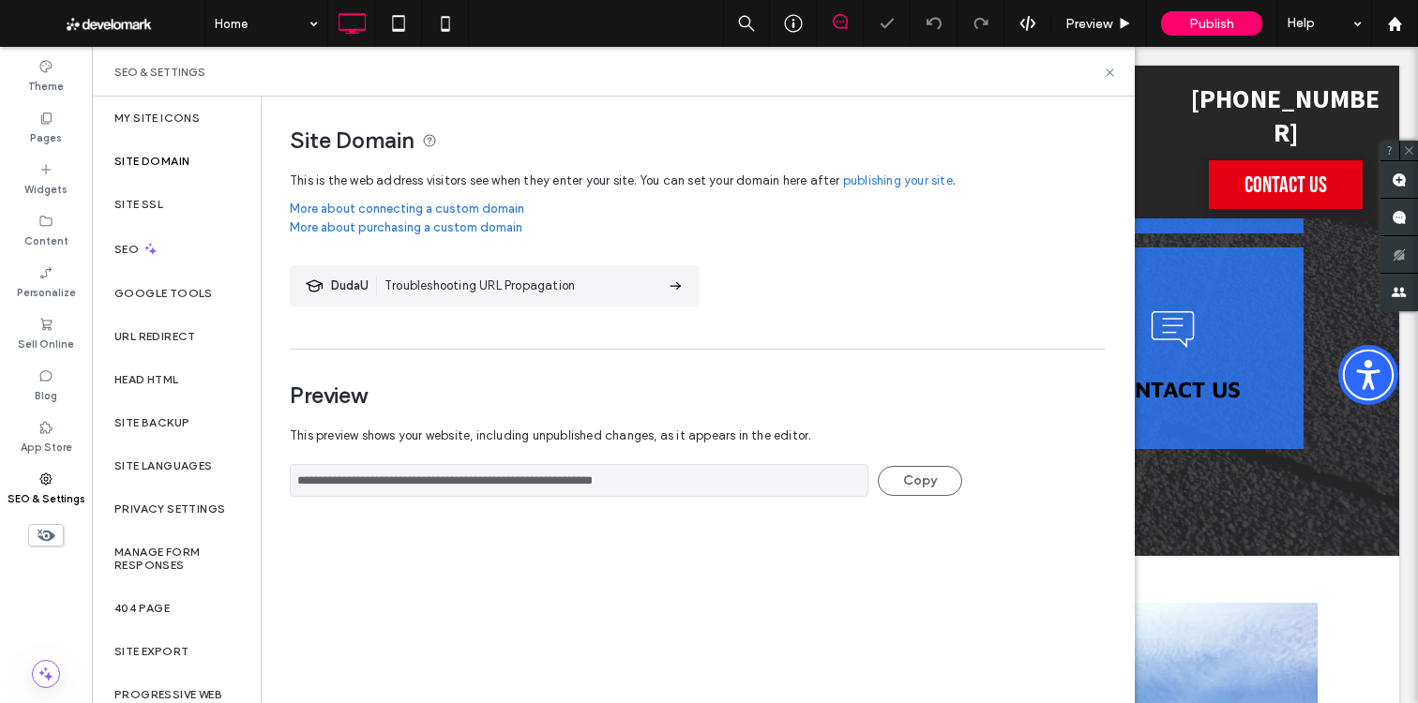
scroll to position [0, 0]
drag, startPoint x: 1112, startPoint y: 68, endPoint x: 1050, endPoint y: 17, distance: 80.0
click at [1112, 68] on icon at bounding box center [1110, 73] width 14 height 14
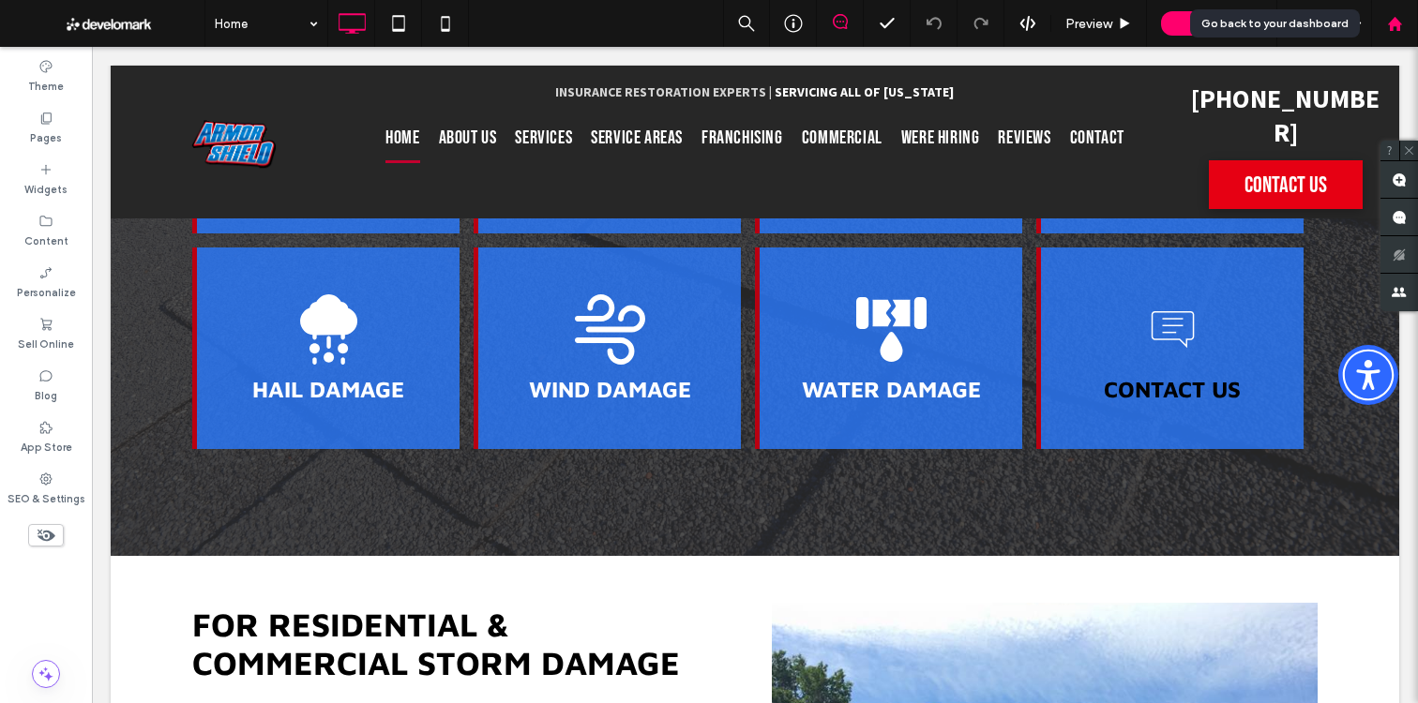
click at [1409, 19] on div at bounding box center [1394, 24] width 45 height 16
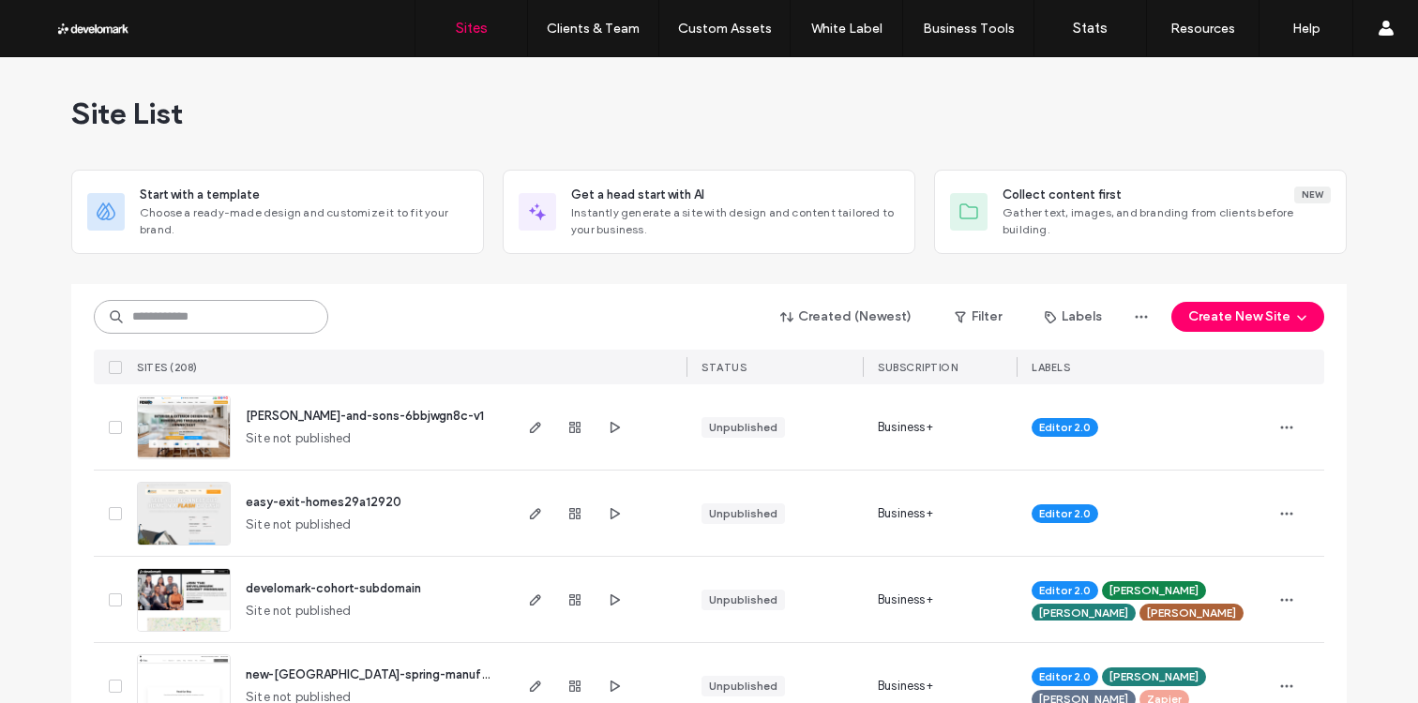
click at [198, 322] on input at bounding box center [211, 317] width 234 height 34
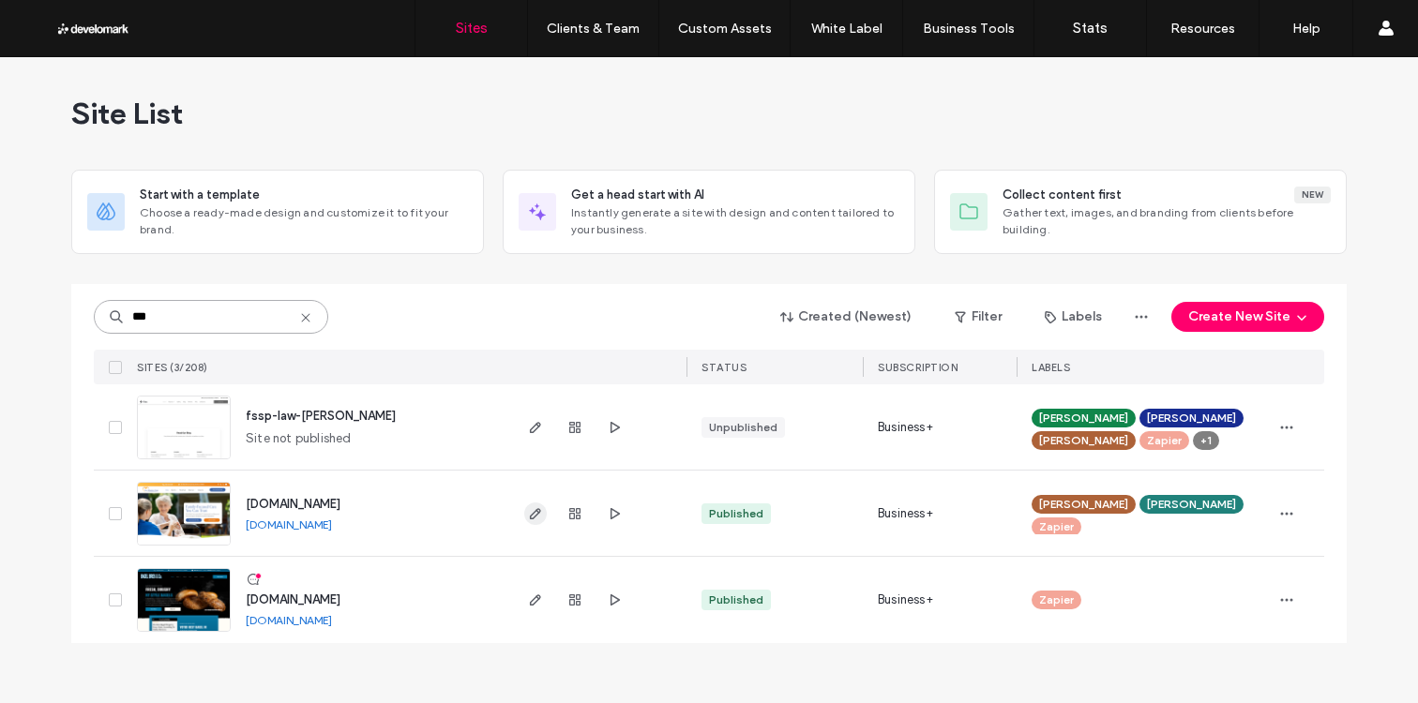
type input "***"
click at [538, 514] on icon "button" at bounding box center [535, 513] width 15 height 15
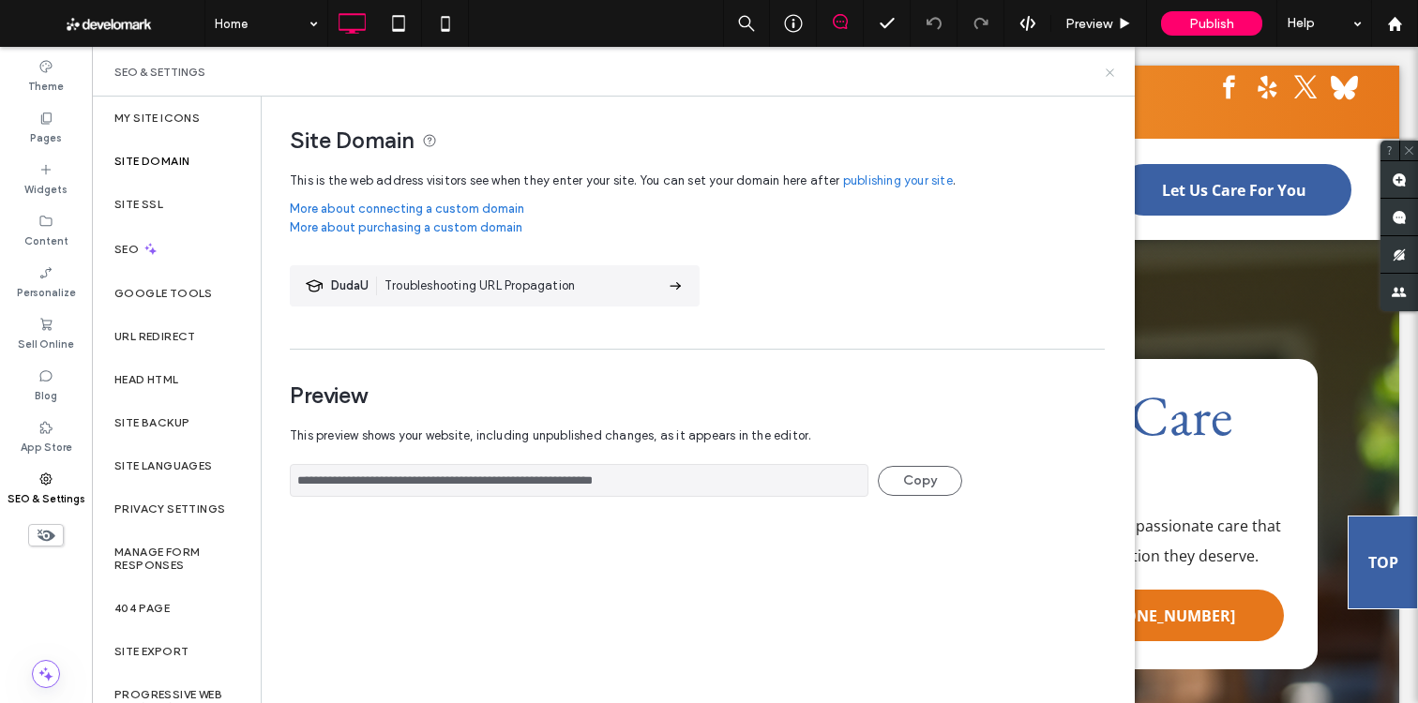
click at [1110, 66] on icon at bounding box center [1110, 73] width 14 height 14
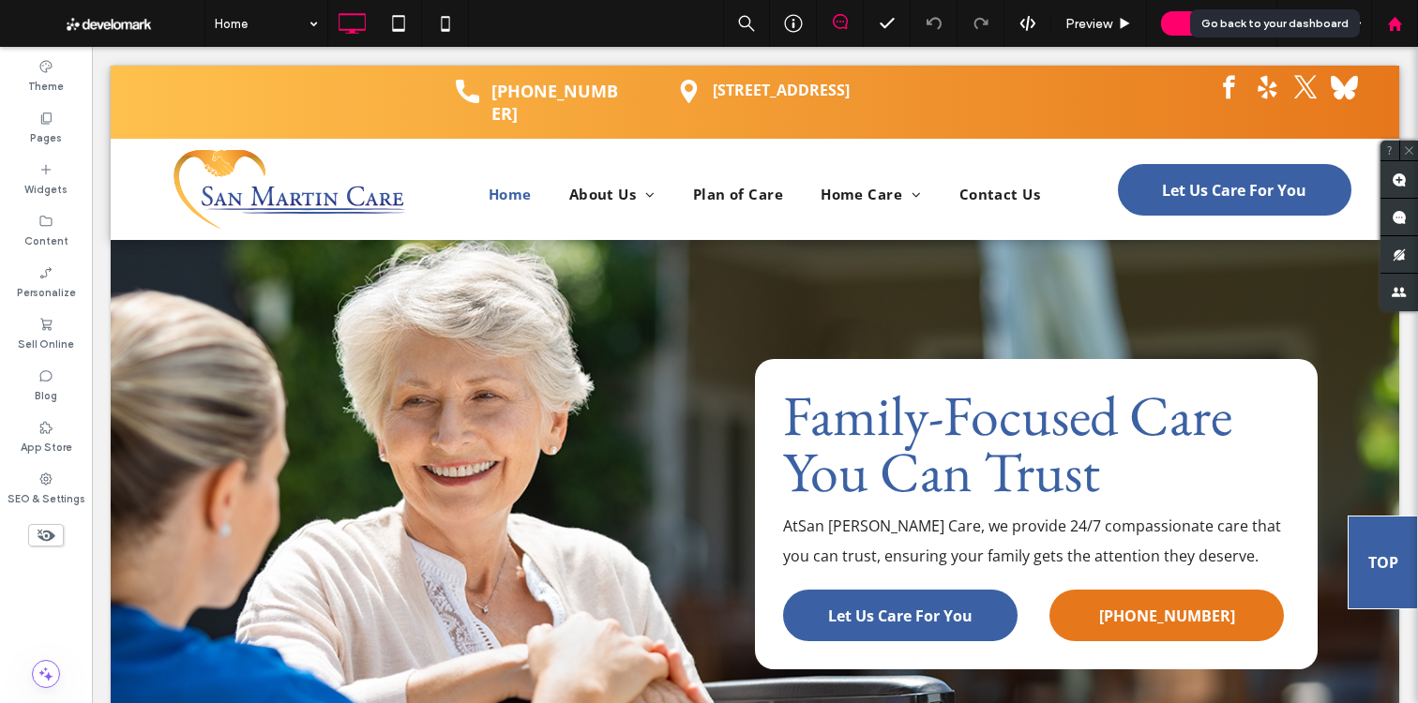
click at [1405, 22] on div at bounding box center [1394, 24] width 45 height 16
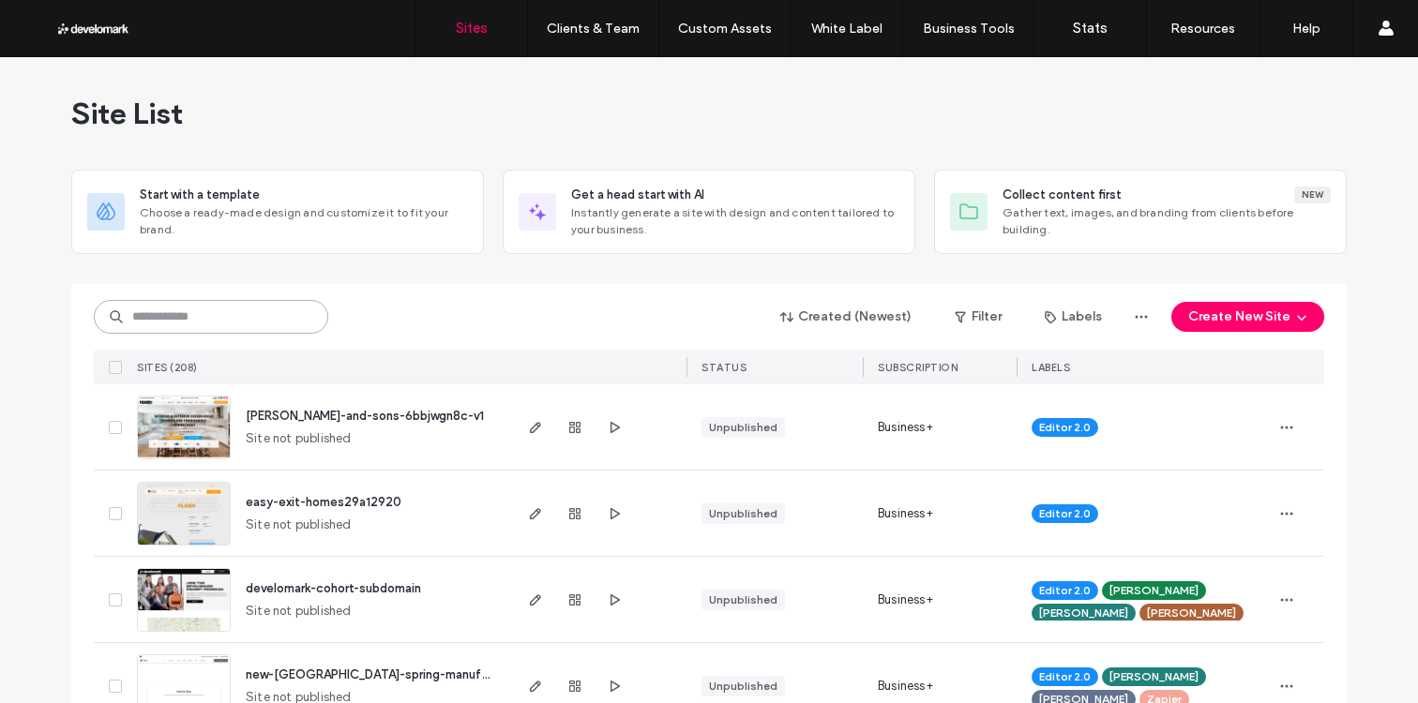
scroll to position [3, 0]
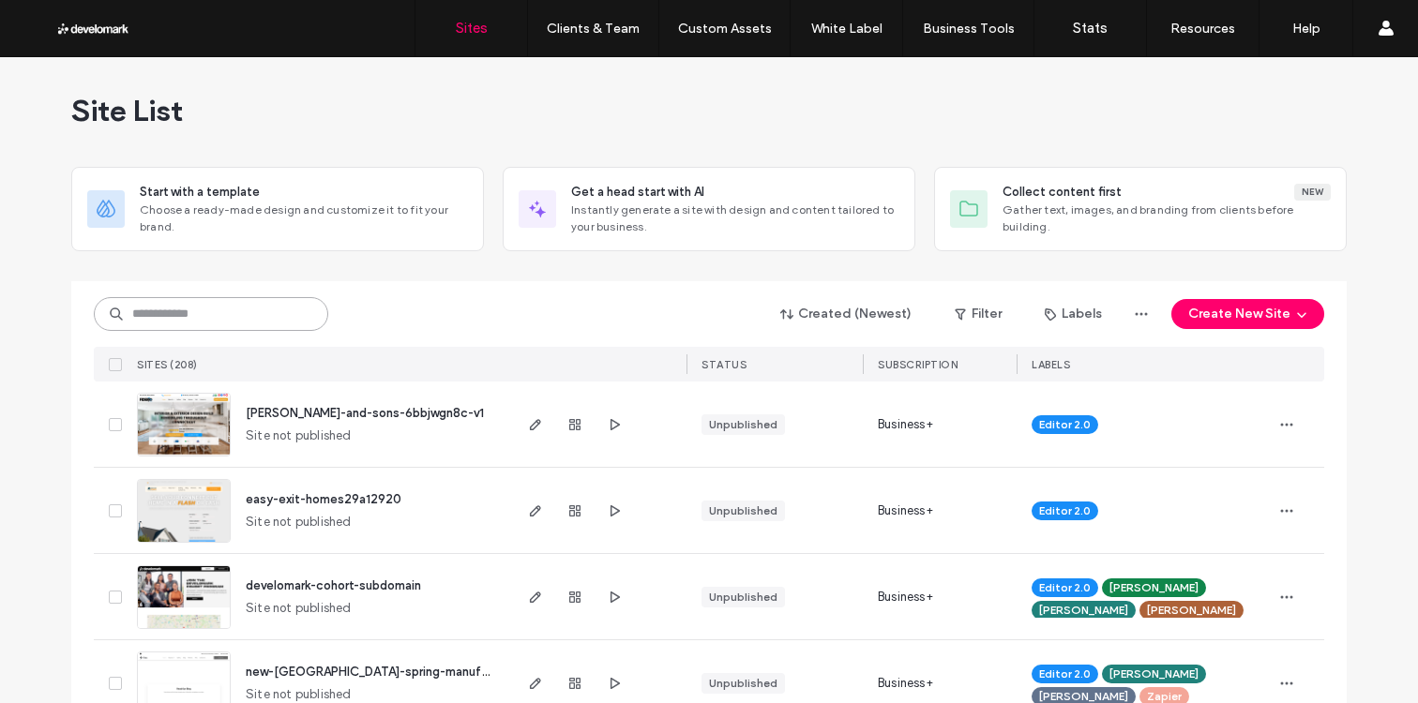
click at [233, 305] on input at bounding box center [211, 314] width 234 height 34
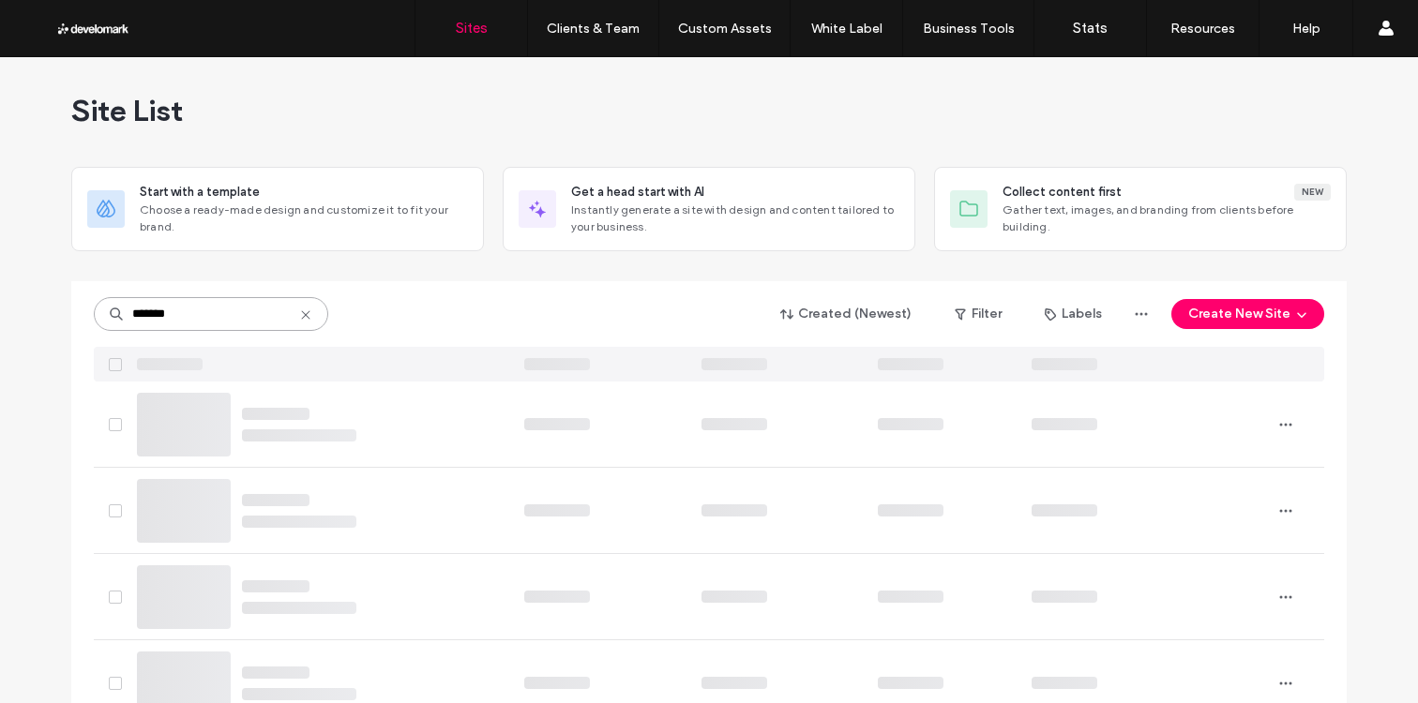
scroll to position [0, 0]
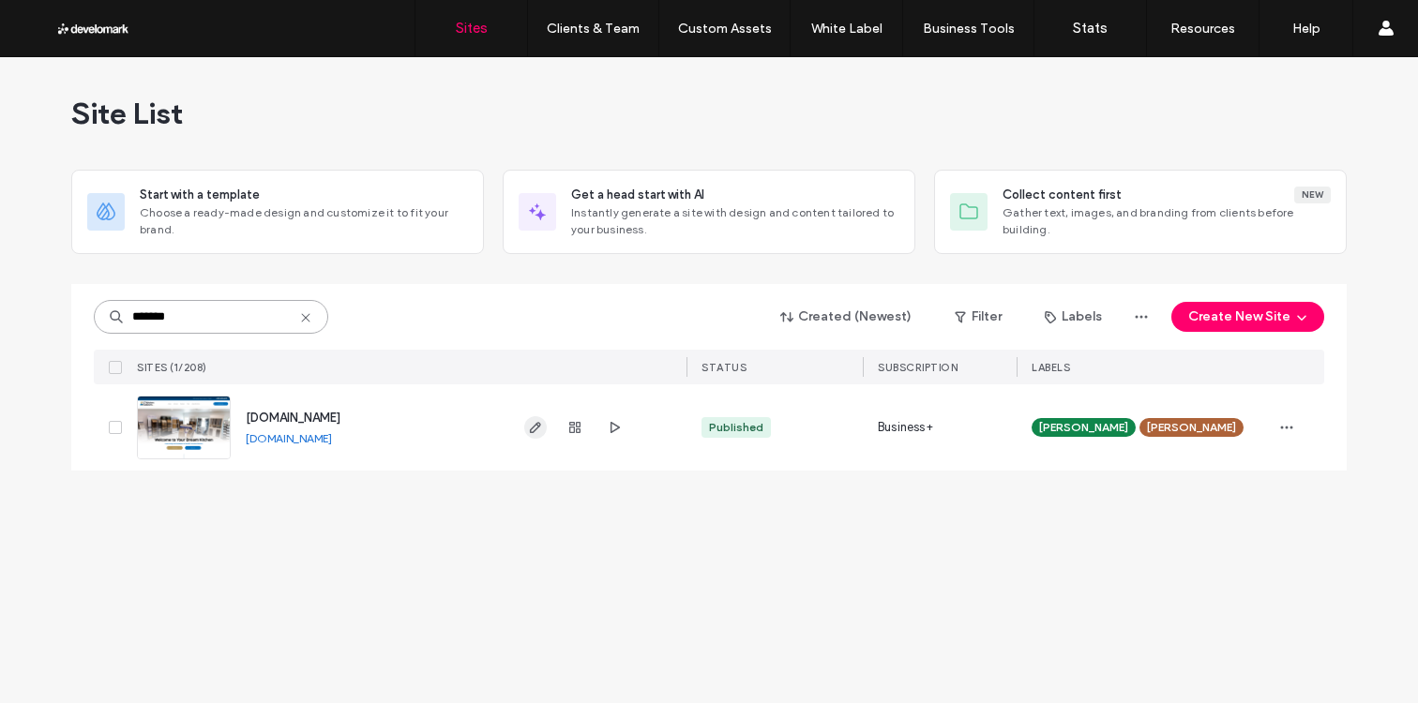
type input "*******"
click at [540, 431] on icon "button" at bounding box center [535, 427] width 15 height 15
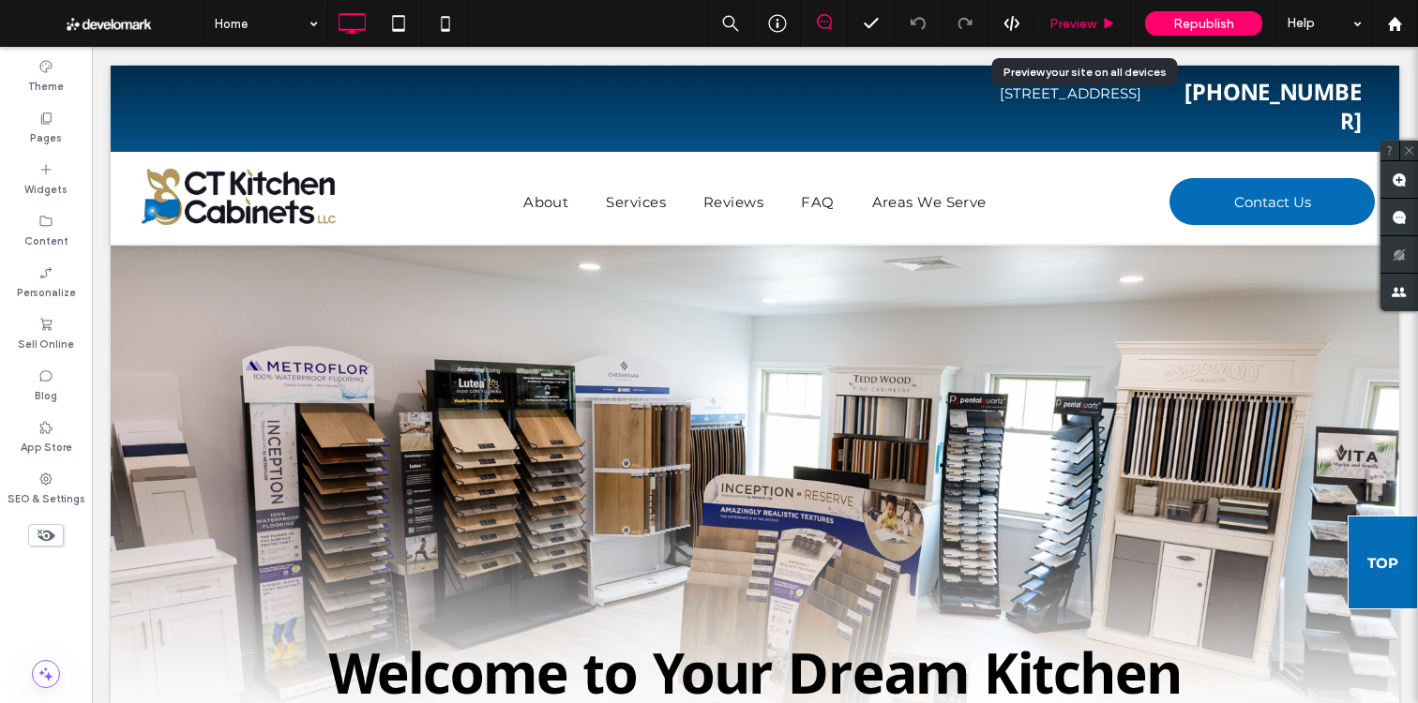
click at [1106, 22] on use at bounding box center [1109, 23] width 9 height 10
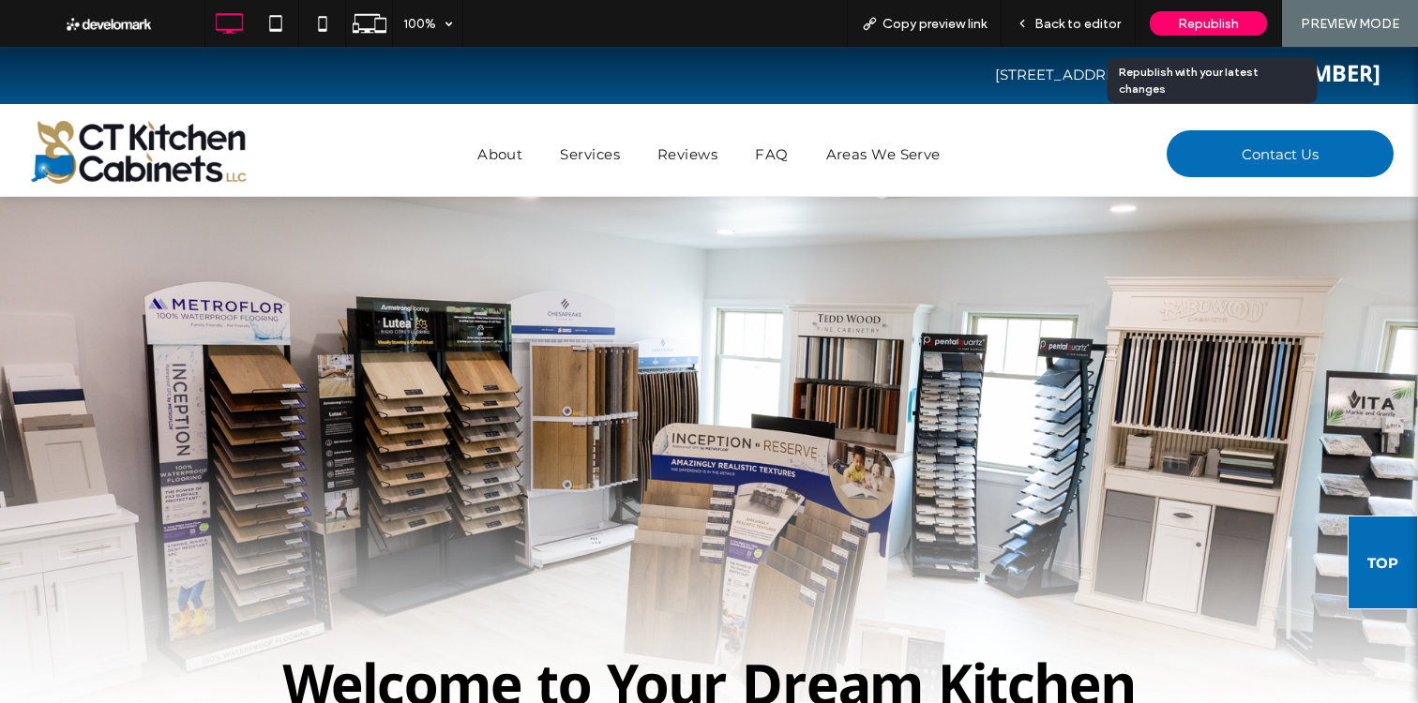
click at [1194, 28] on span "Republish" at bounding box center [1208, 24] width 61 height 16
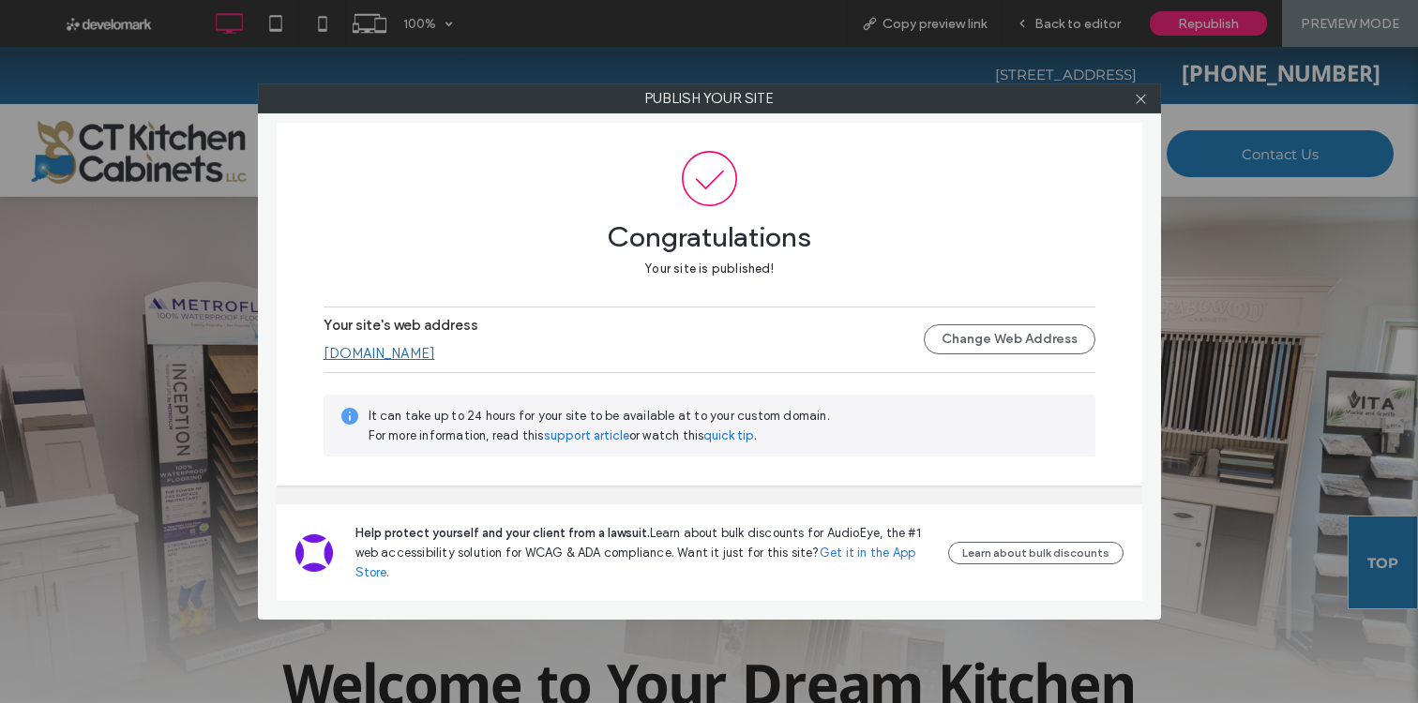
click at [406, 355] on link "[DOMAIN_NAME]" at bounding box center [380, 353] width 112 height 17
